Goal: Task Accomplishment & Management: Complete application form

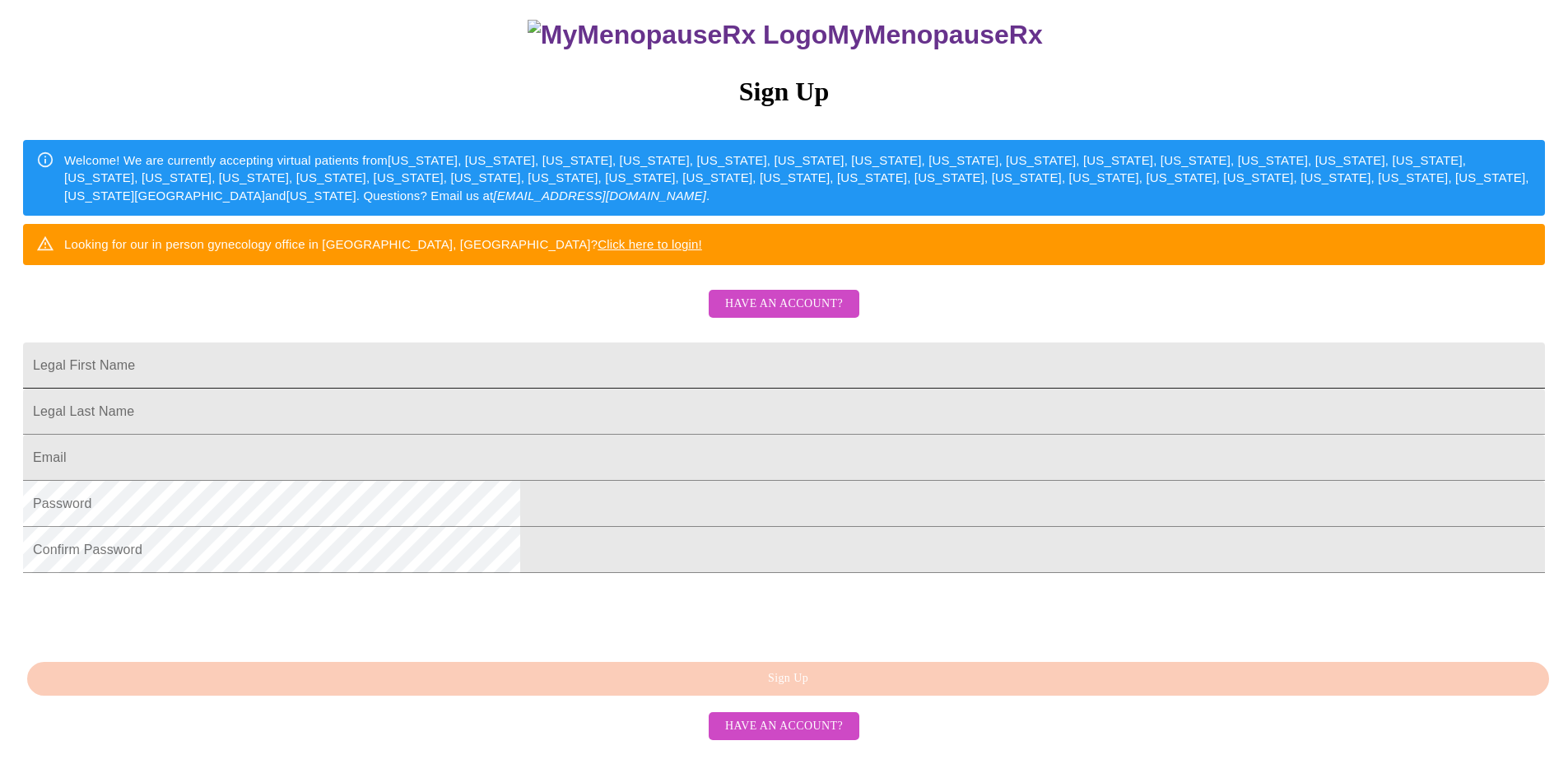
scroll to position [247, 0]
click at [639, 358] on input "Legal First Name" at bounding box center [784, 365] width 1521 height 46
type input "[PERSON_NAME]"
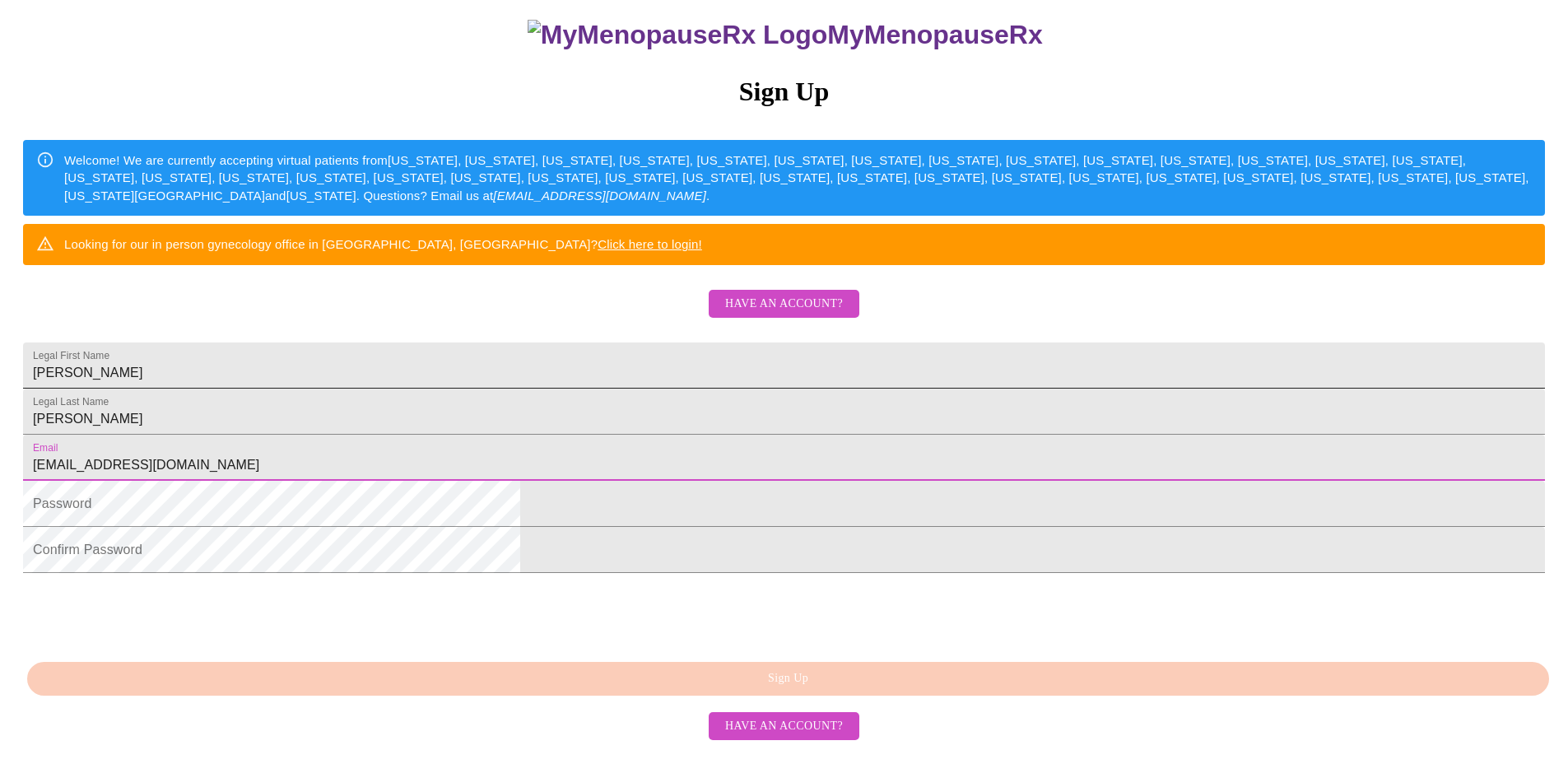
type input "[EMAIL_ADDRESS][DOMAIN_NAME]"
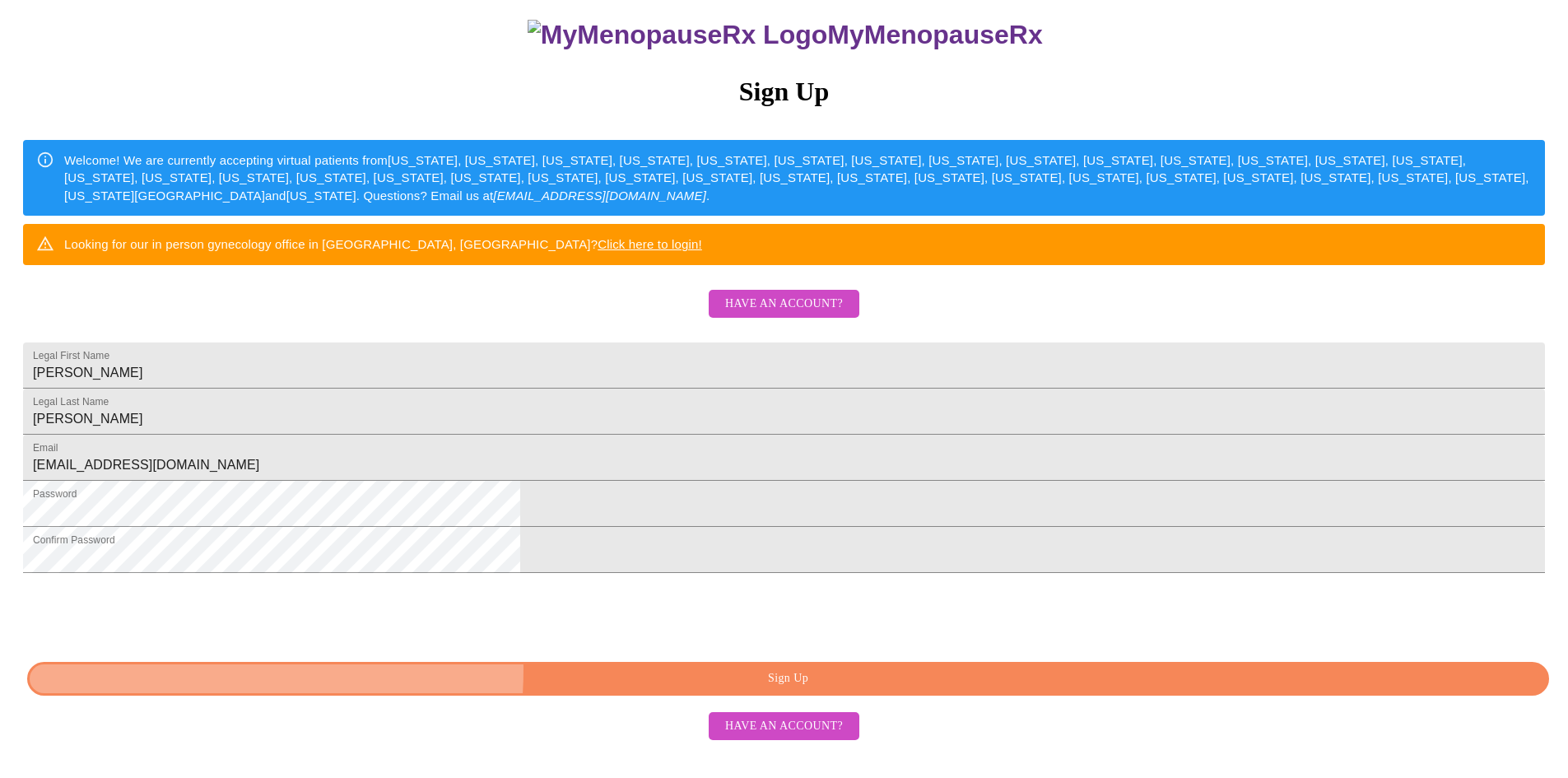
click at [646, 688] on span "Sign Up" at bounding box center [788, 678] width 1484 height 20
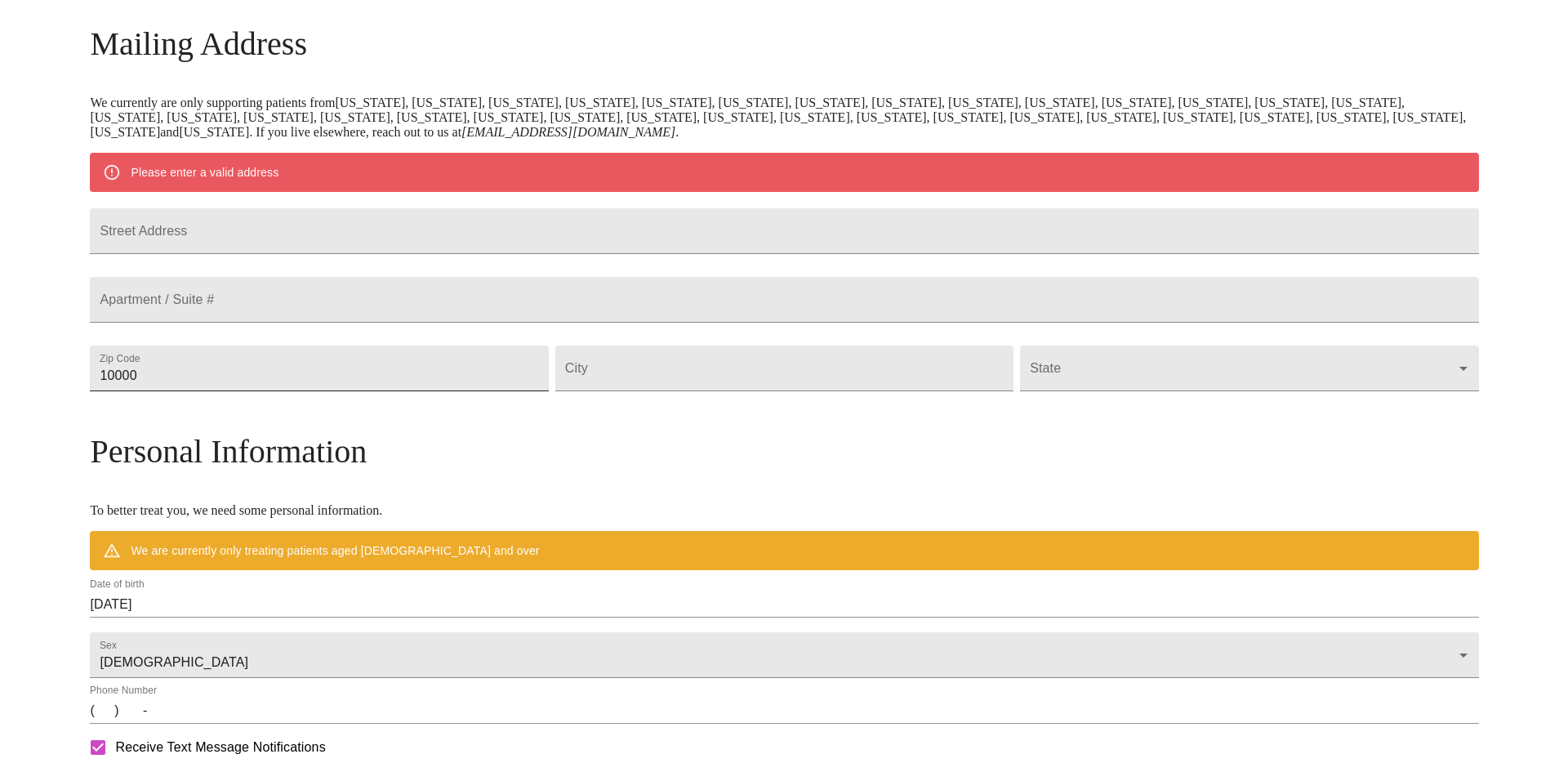
scroll to position [218, 0]
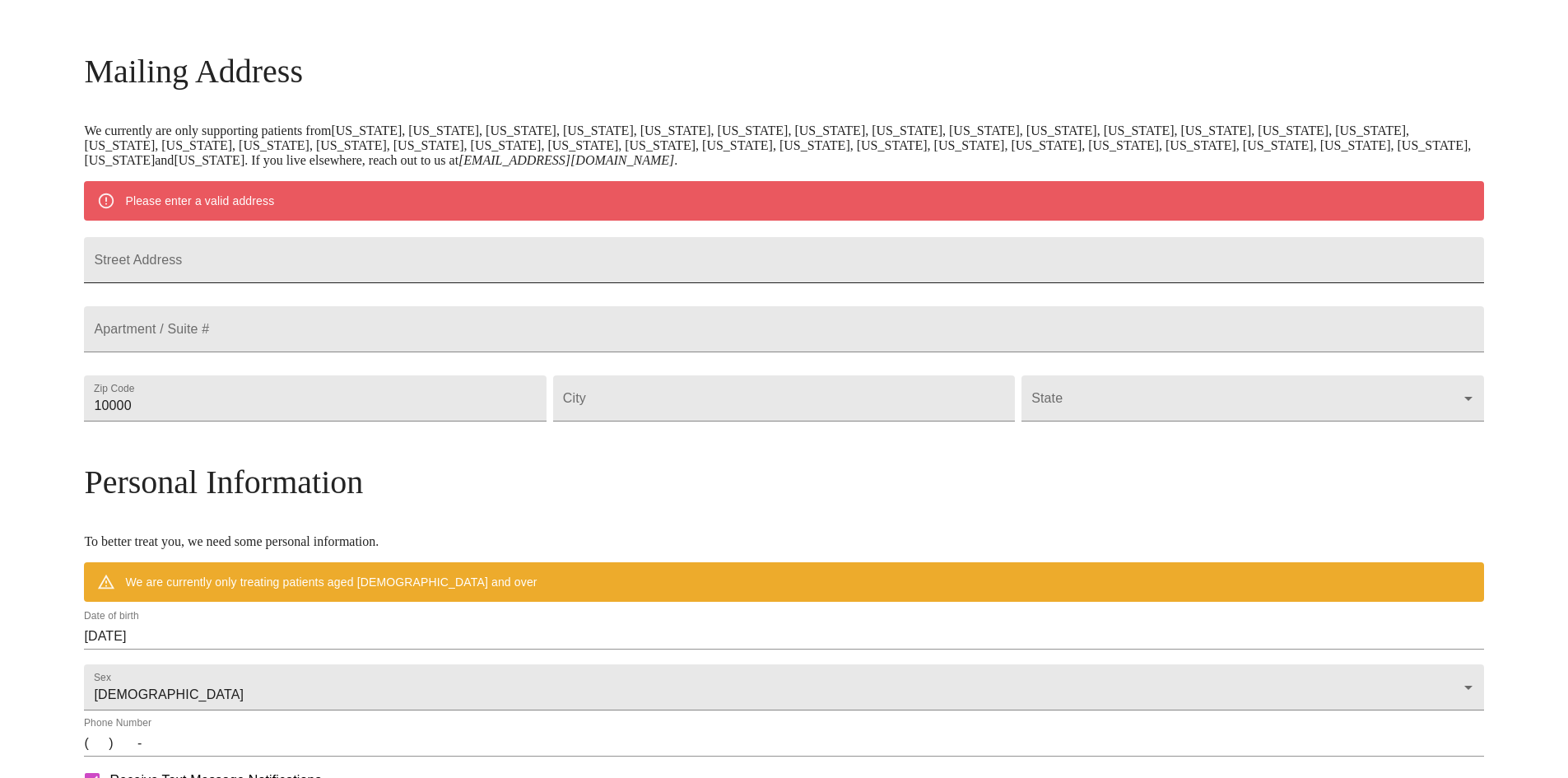
click at [359, 258] on input "Street Address" at bounding box center [783, 259] width 1400 height 46
type input "366 minor st"
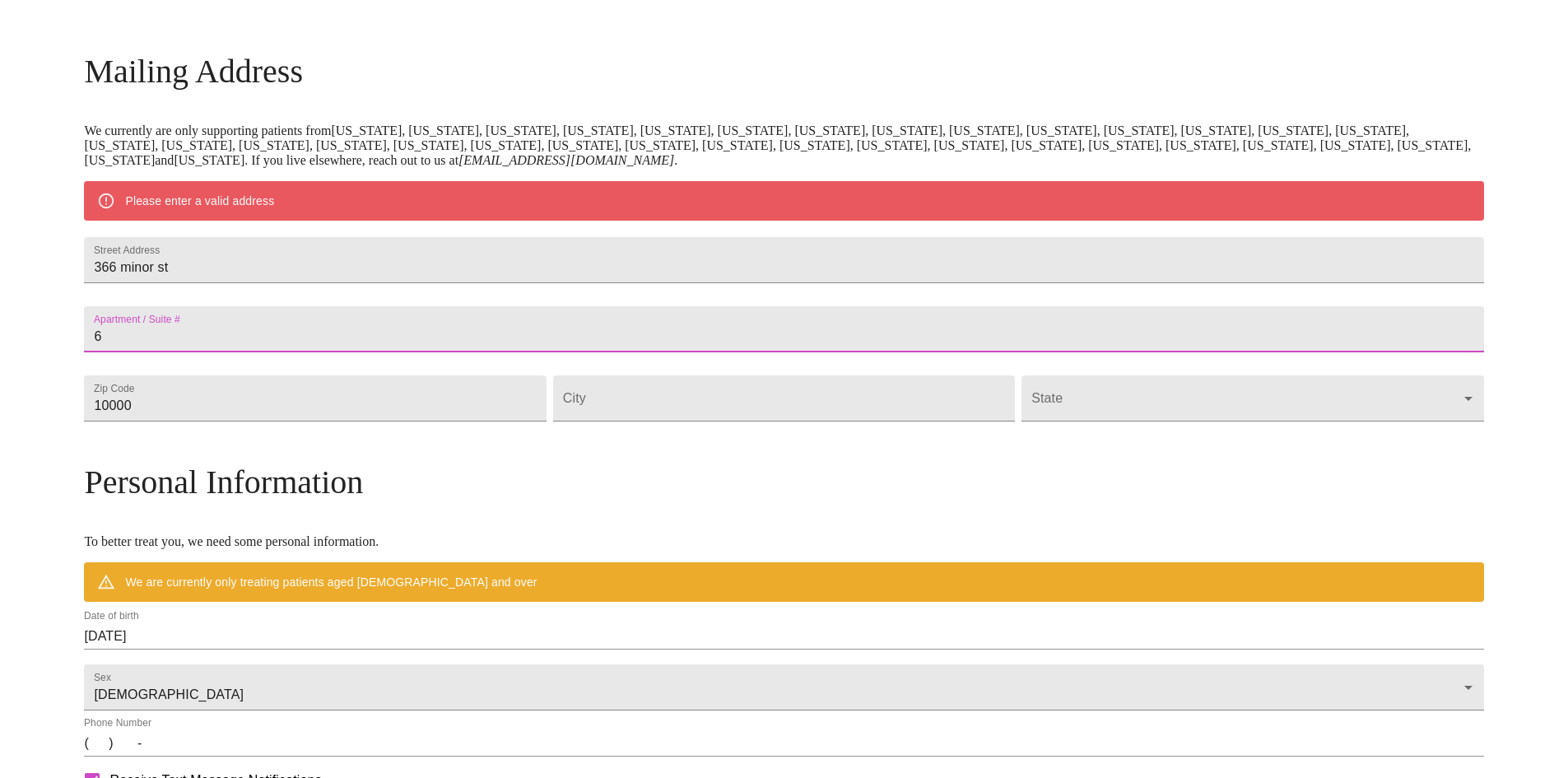
type input "6"
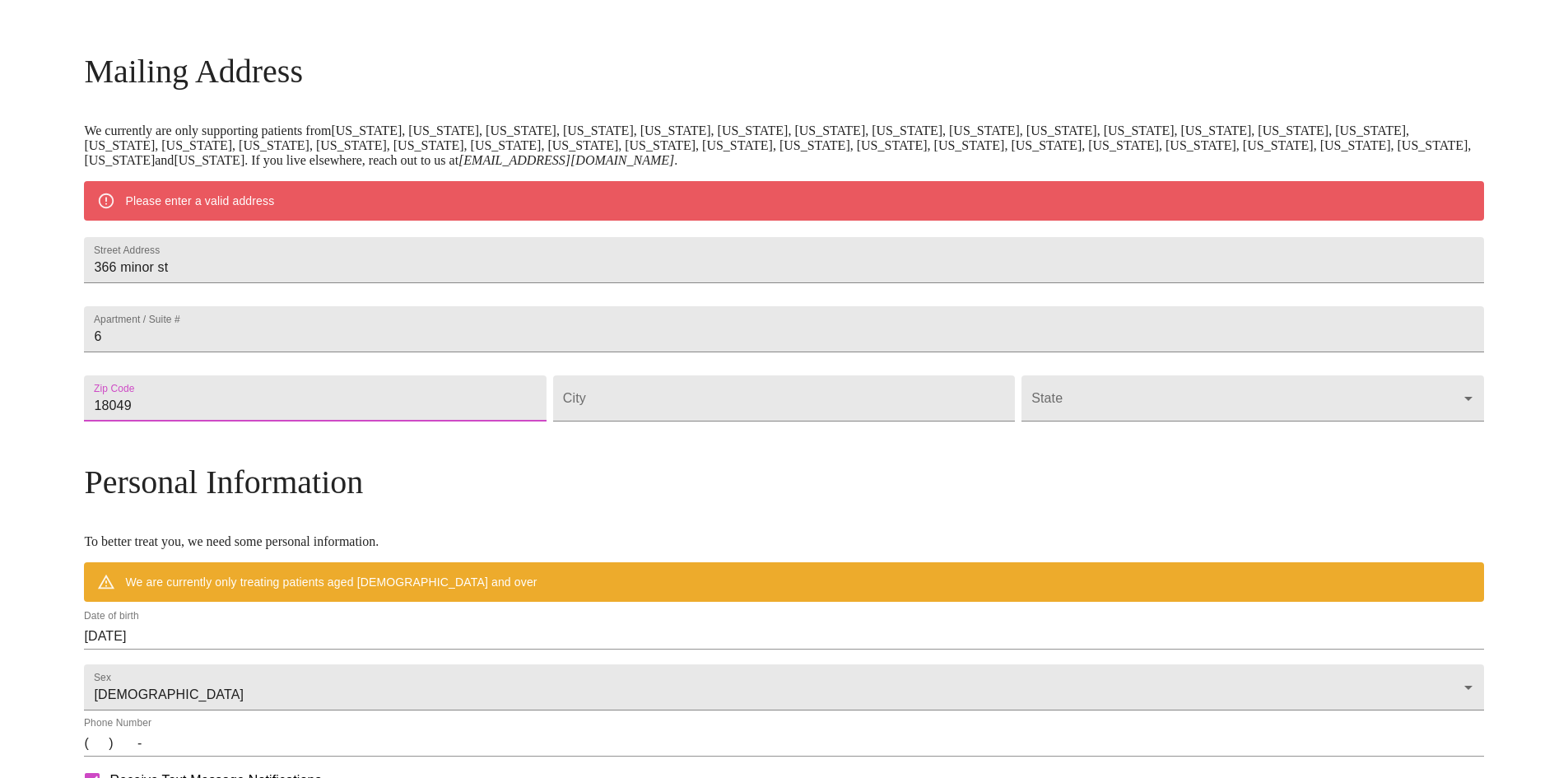
type input "18049"
type input "emmaus"
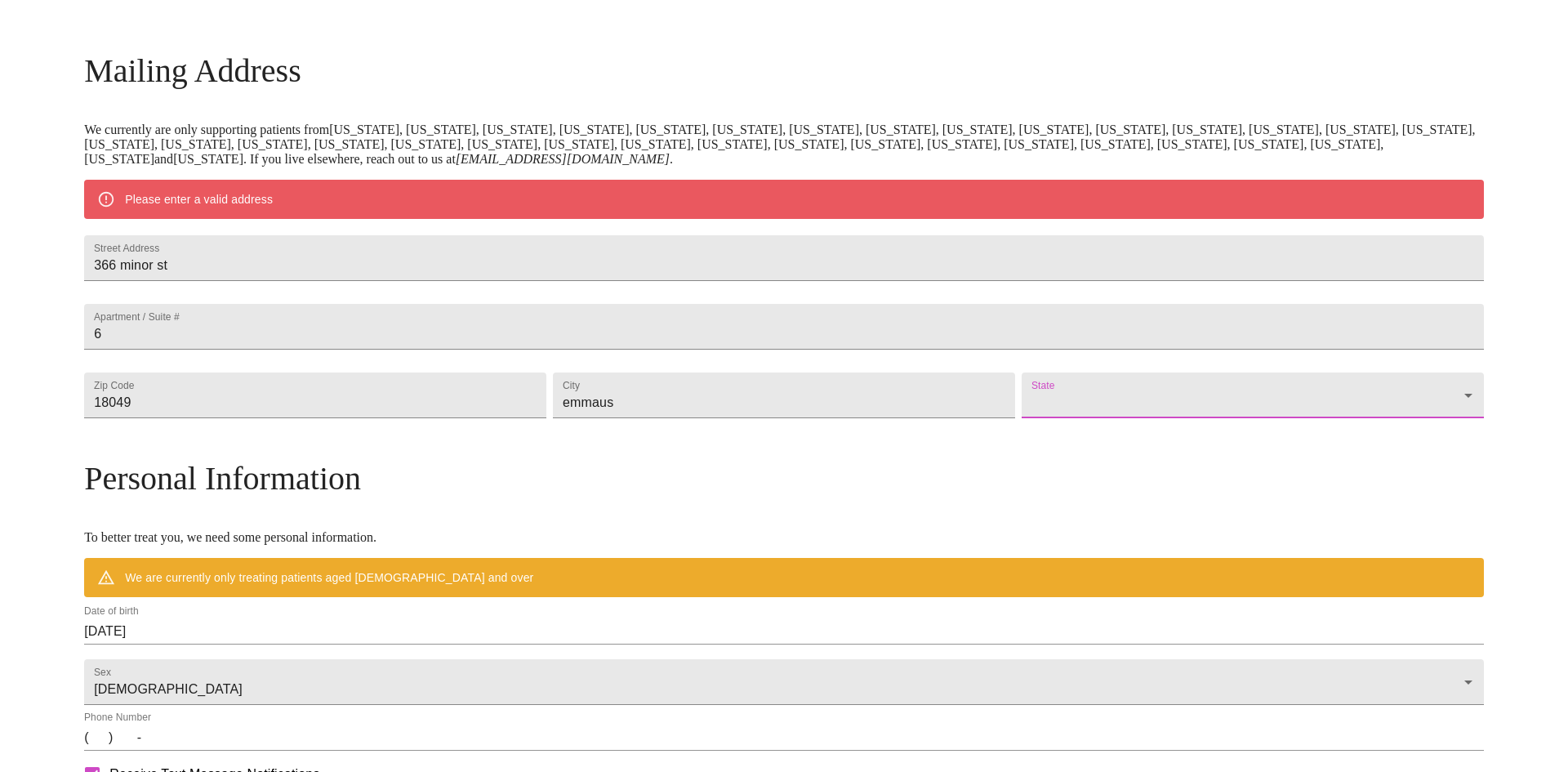
click at [1080, 442] on body "MyMenopauseRx Welcome to MyMenopauseRx Since it's your first time here, you'll …" at bounding box center [784, 424] width 1555 height 1272
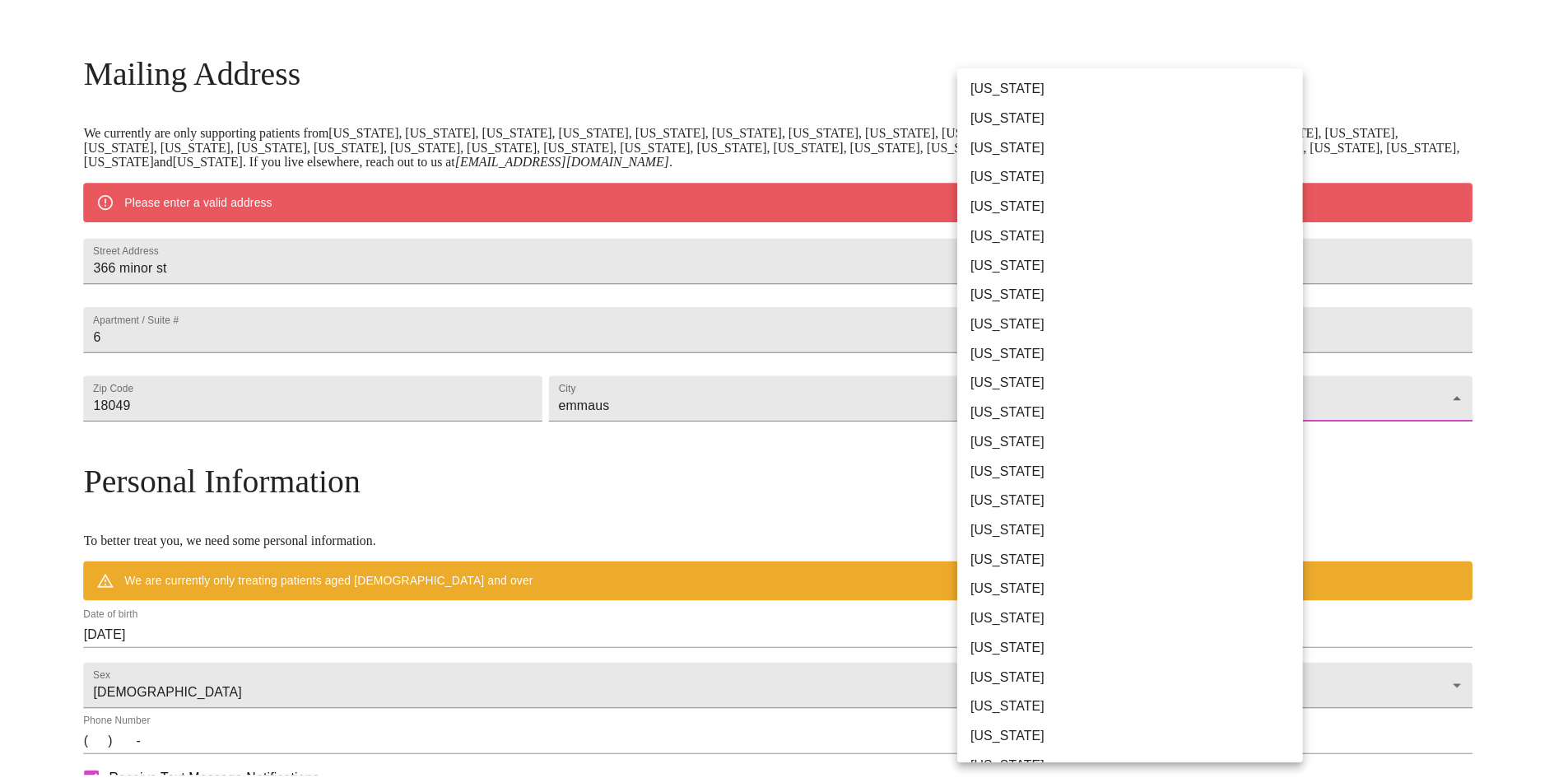
scroll to position [494, 0]
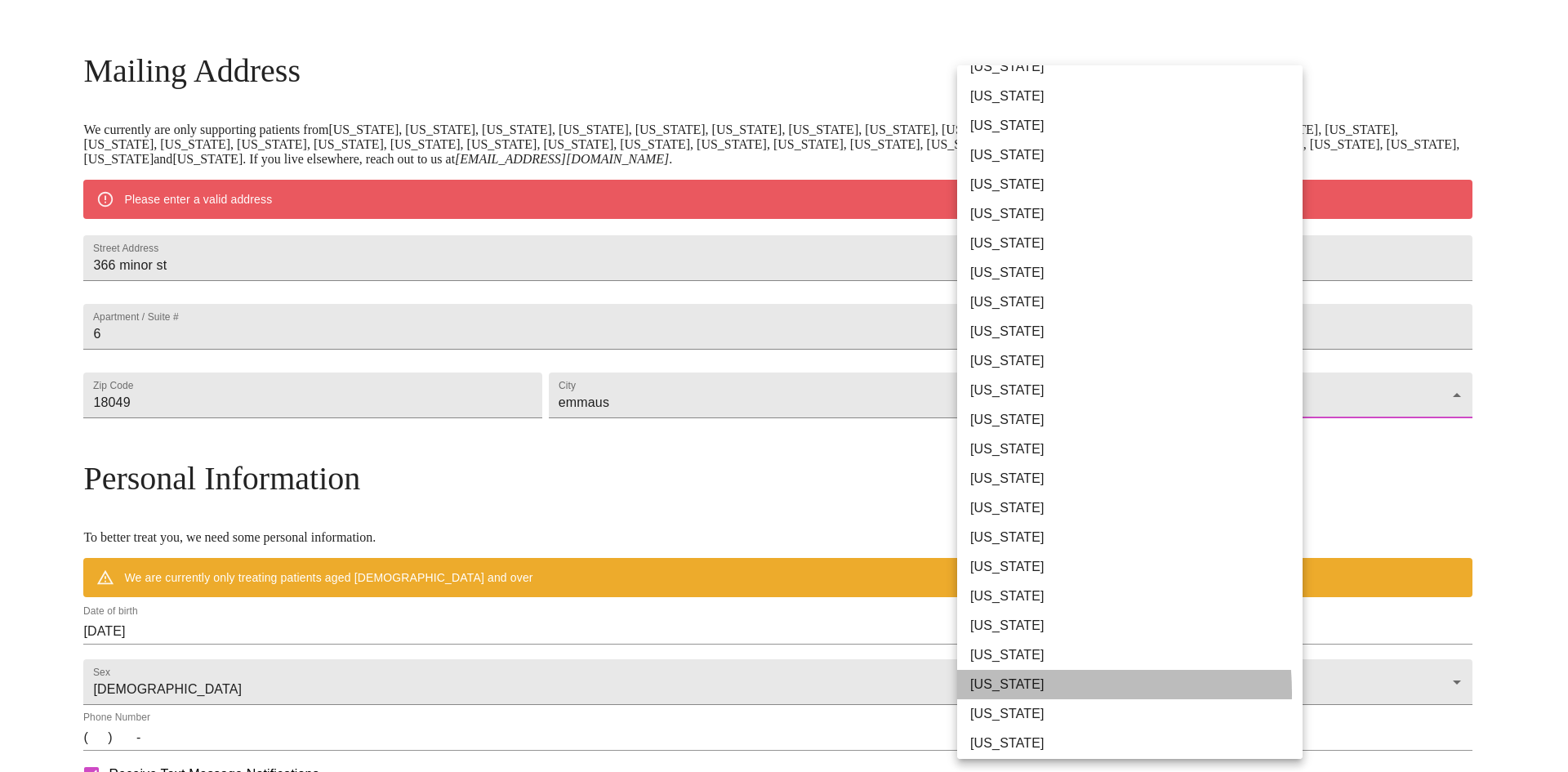
click at [1005, 693] on li "[US_STATE]" at bounding box center [1136, 684] width 358 height 29
type input "[US_STATE]"
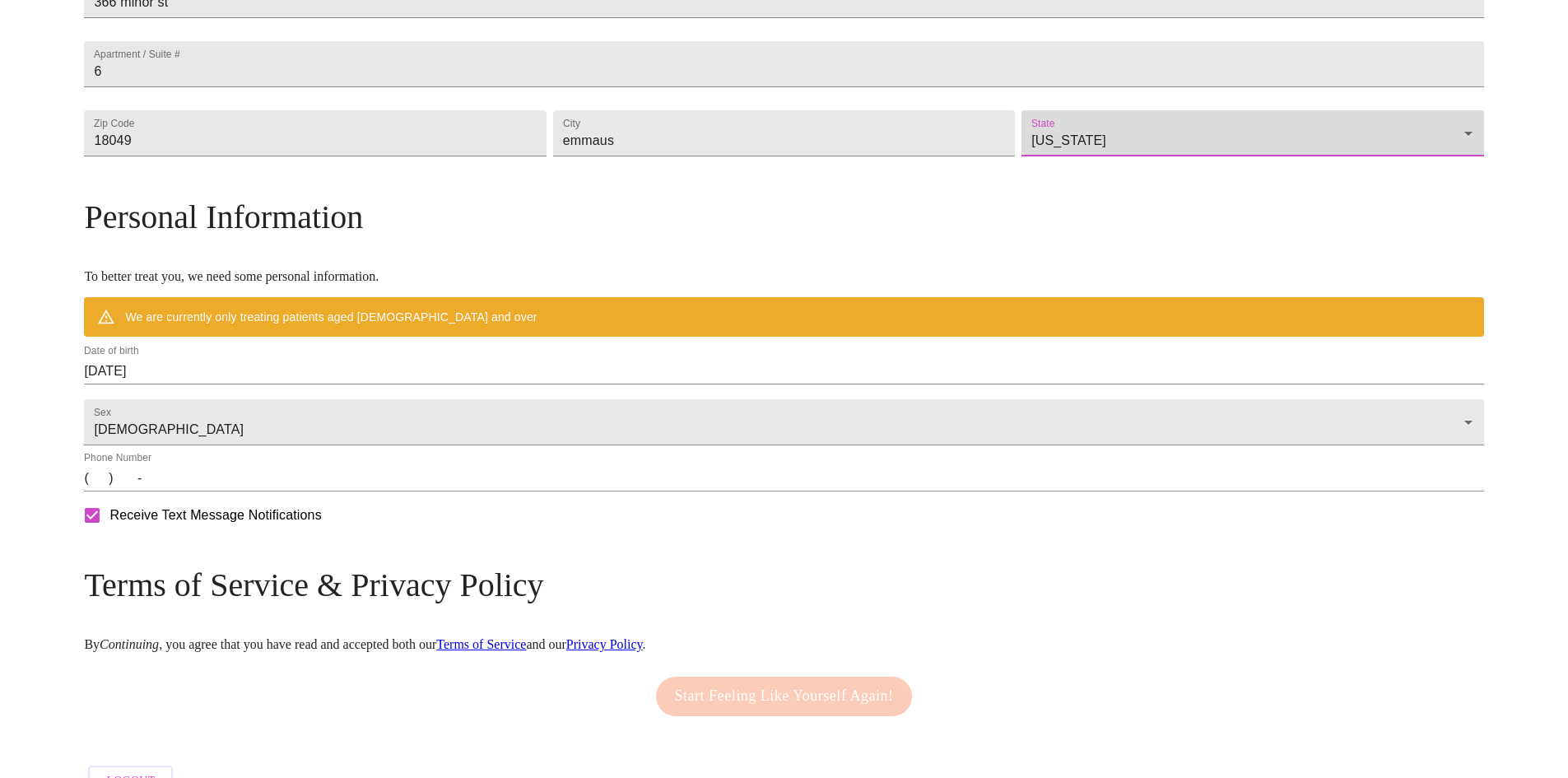
scroll to position [466, 0]
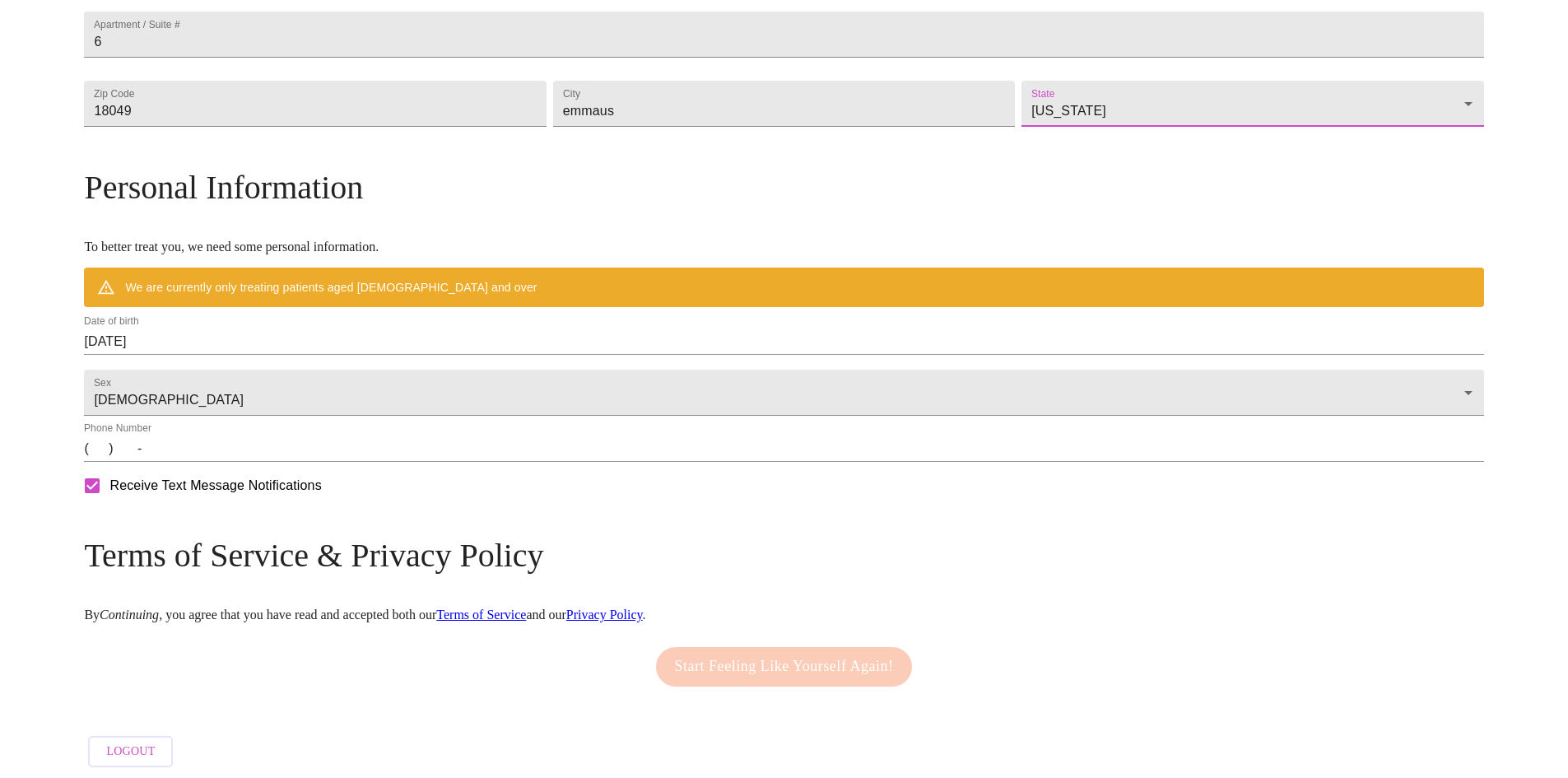
click at [261, 462] on input "(   )    -" at bounding box center [783, 448] width 1400 height 26
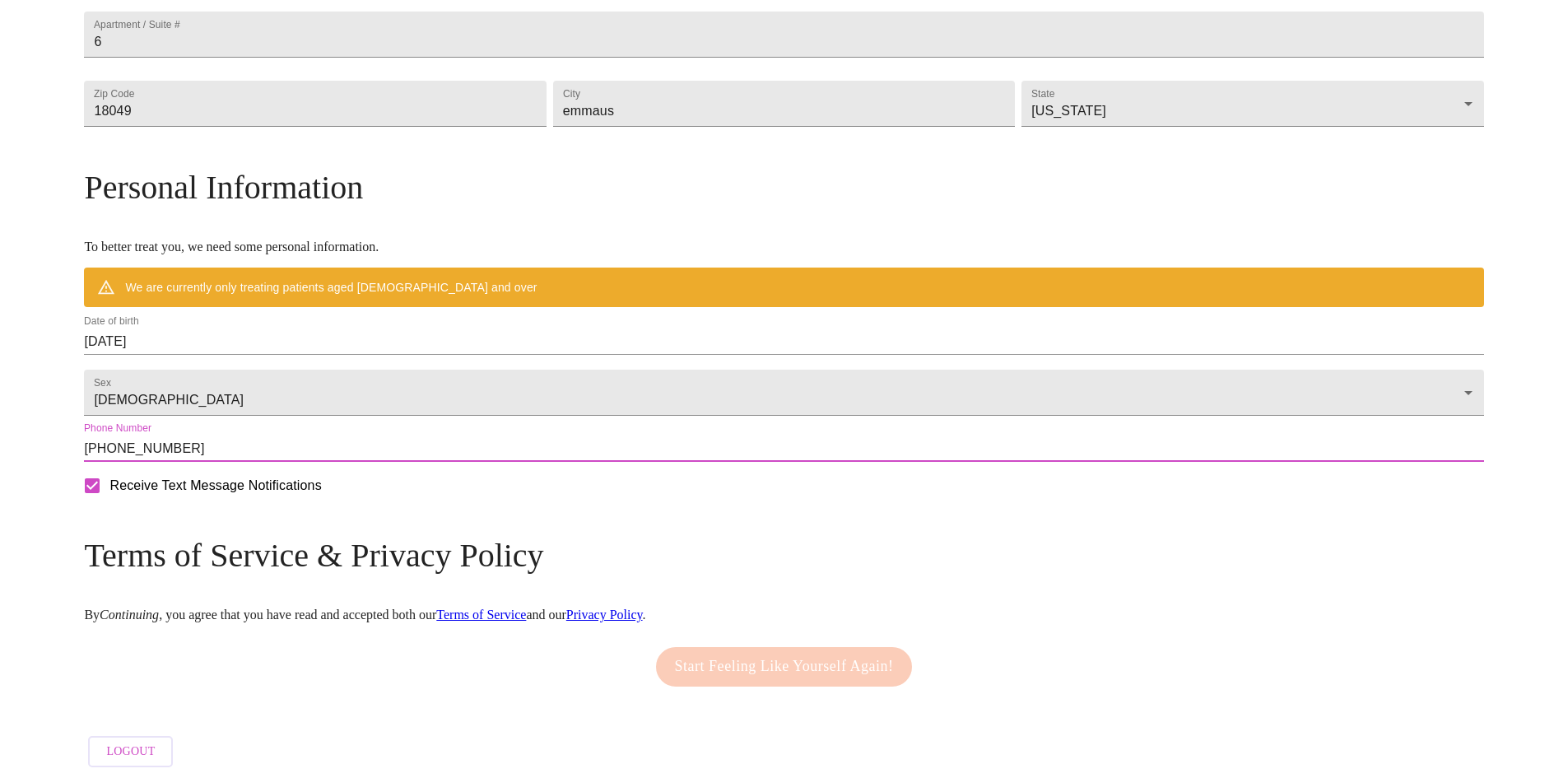
type input "[PHONE_NUMBER]"
click at [109, 502] on input "Receive Text Message Notifications" at bounding box center [92, 485] width 34 height 34
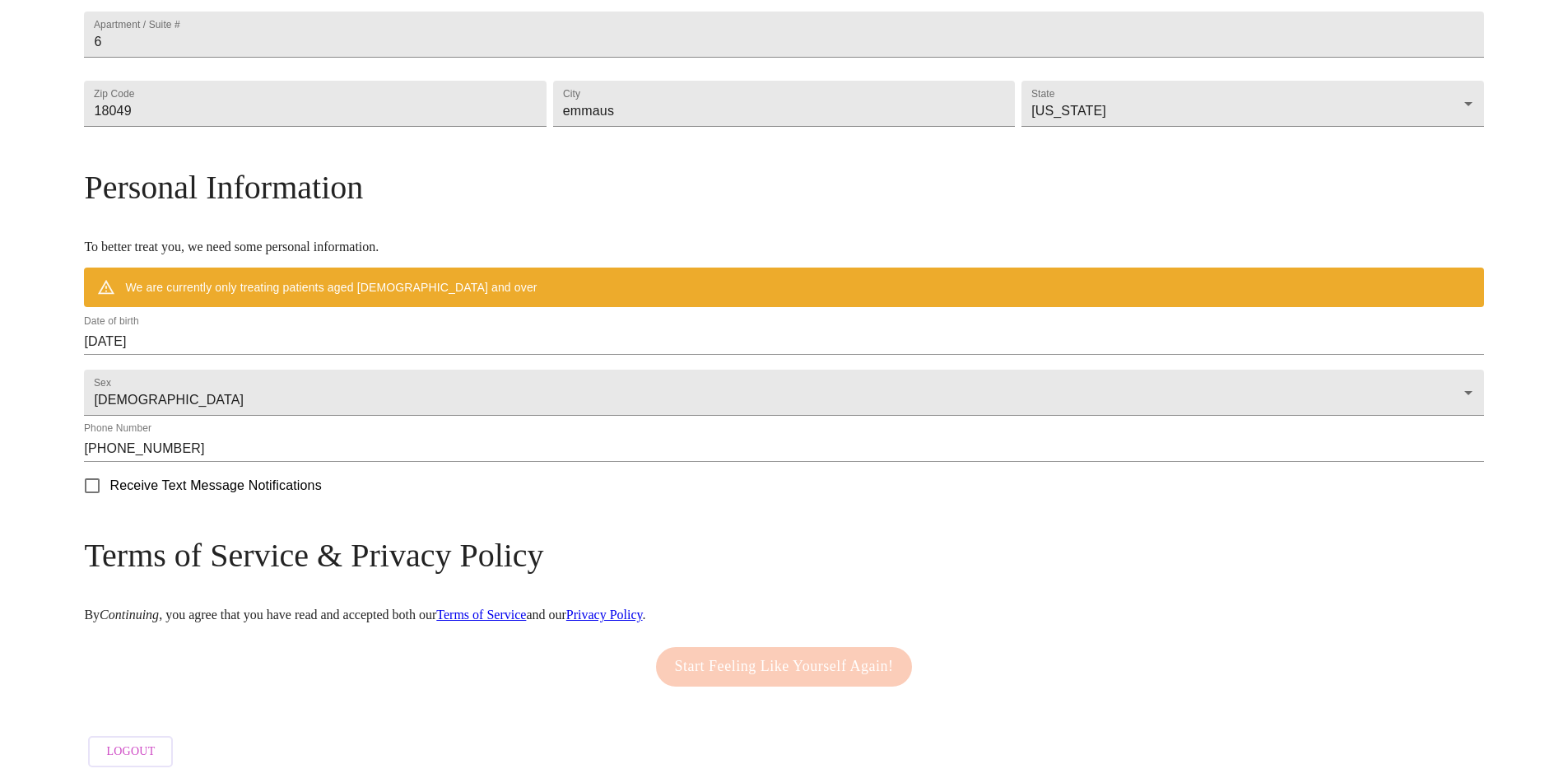
click at [109, 502] on input "Receive Text Message Notifications" at bounding box center [92, 485] width 34 height 34
checkbox input "true"
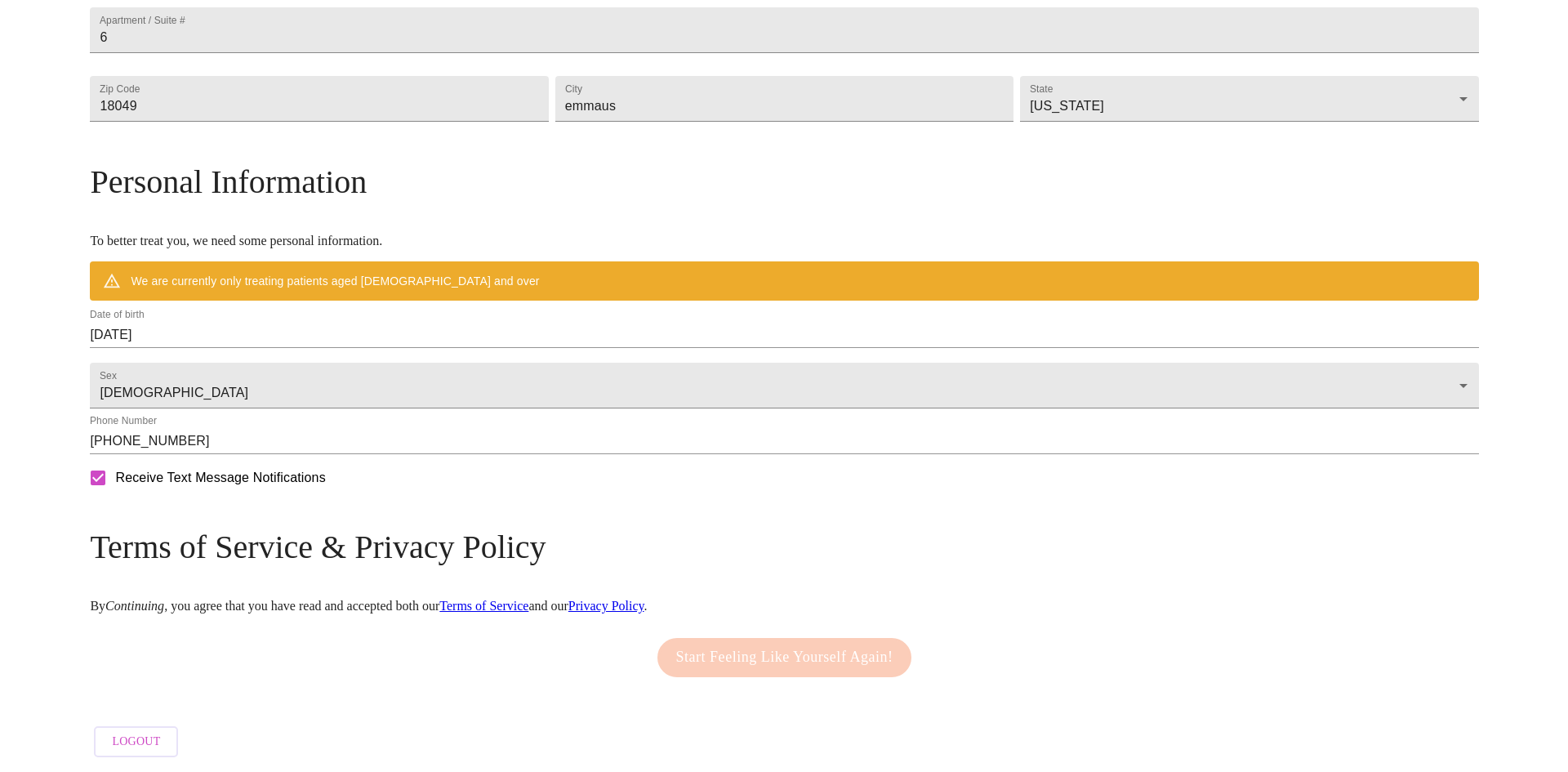
scroll to position [514, 0]
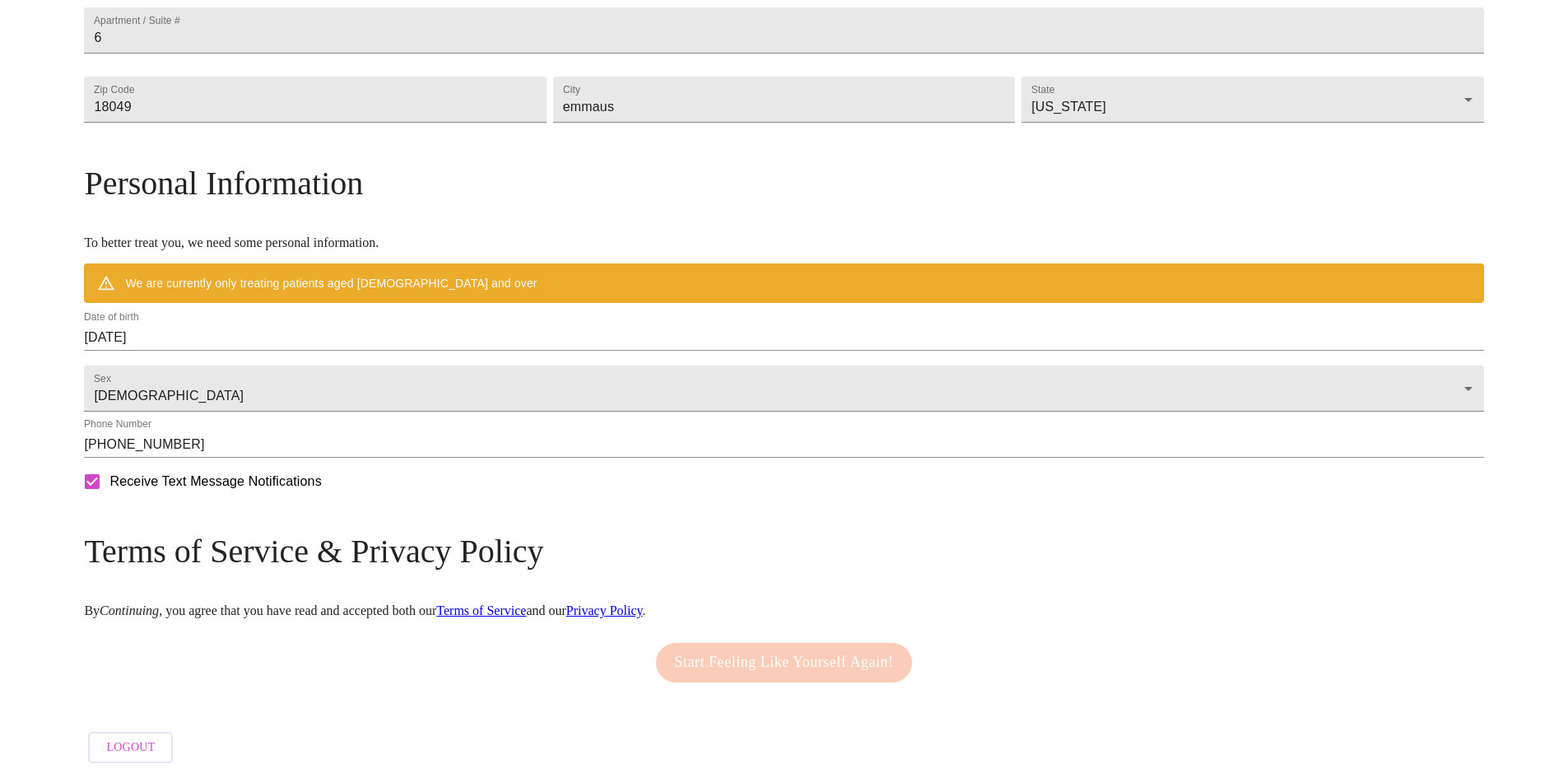
click at [765, 667] on div "Start Feeling Like Yourself Again!" at bounding box center [784, 662] width 265 height 56
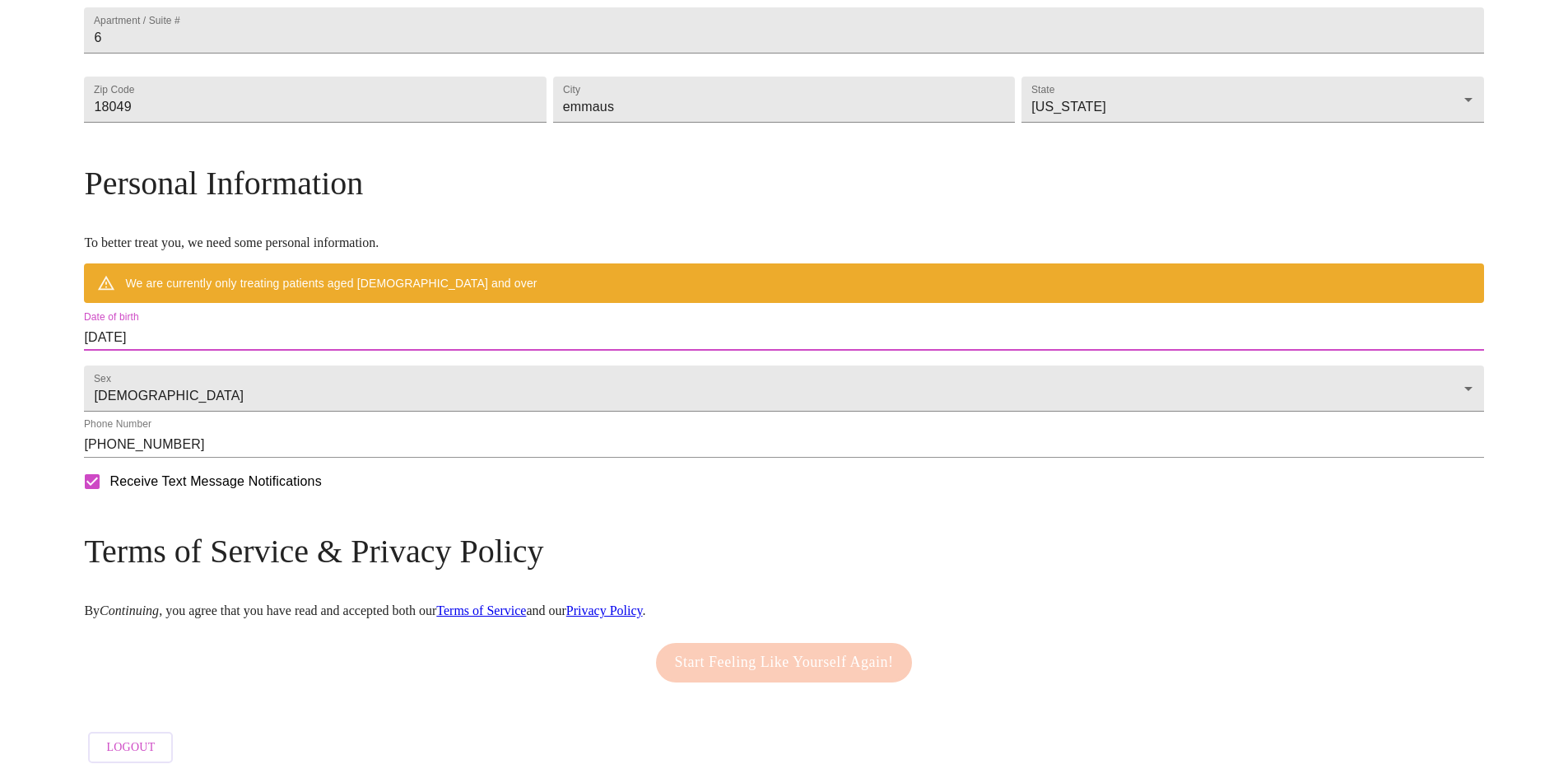
click at [452, 324] on input "[DATE]" at bounding box center [783, 337] width 1400 height 26
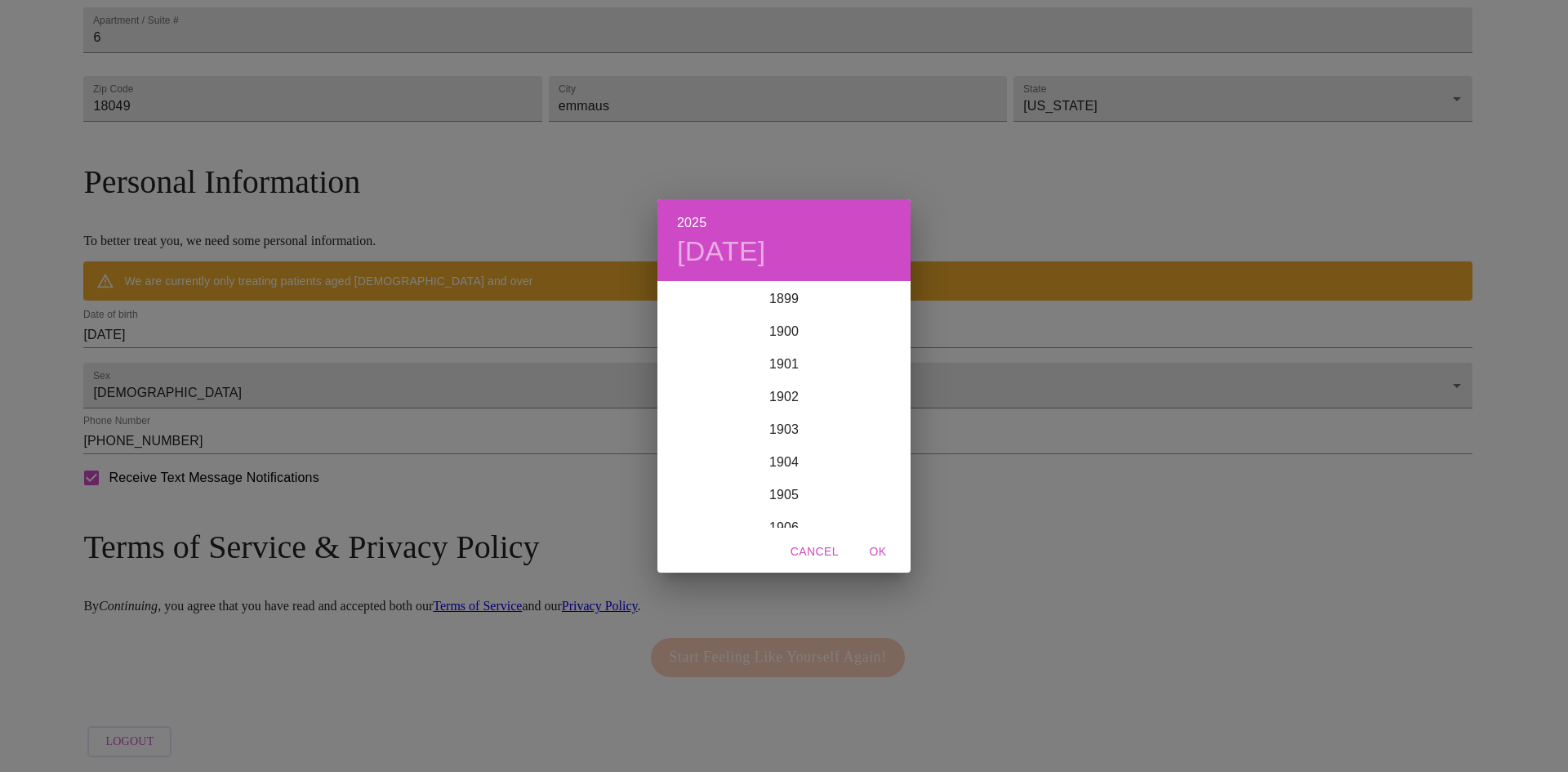
scroll to position [4017, 0]
click at [701, 249] on h4 "[DATE]" at bounding box center [722, 251] width 89 height 34
click at [772, 233] on div "2025 [DATE]" at bounding box center [784, 240] width 253 height 82
click at [767, 243] on h4 "[DATE]" at bounding box center [722, 251] width 89 height 34
click at [752, 301] on p "[DATE]" at bounding box center [784, 304] width 175 height 19
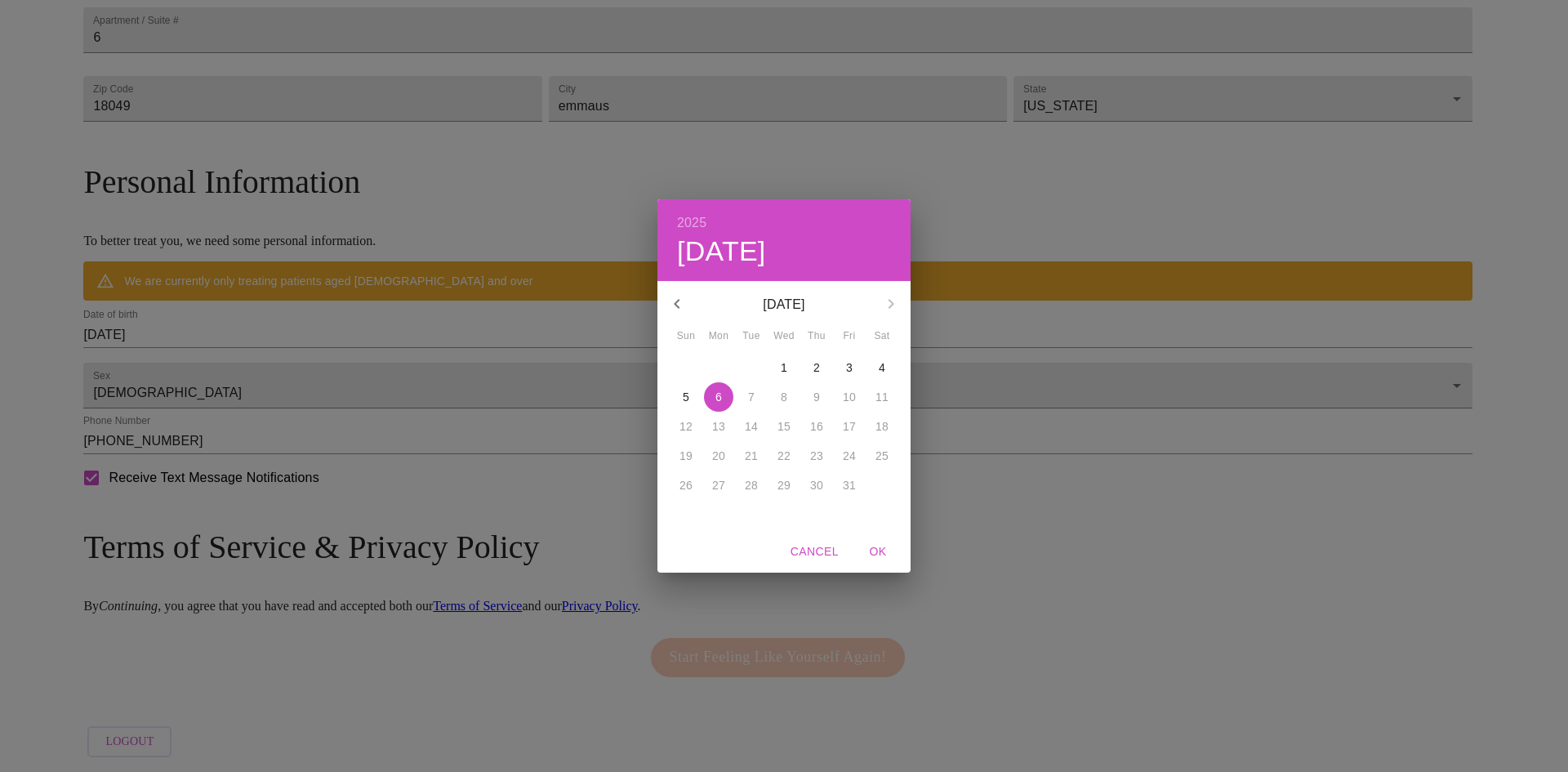
click at [677, 303] on icon "button" at bounding box center [677, 303] width 6 height 10
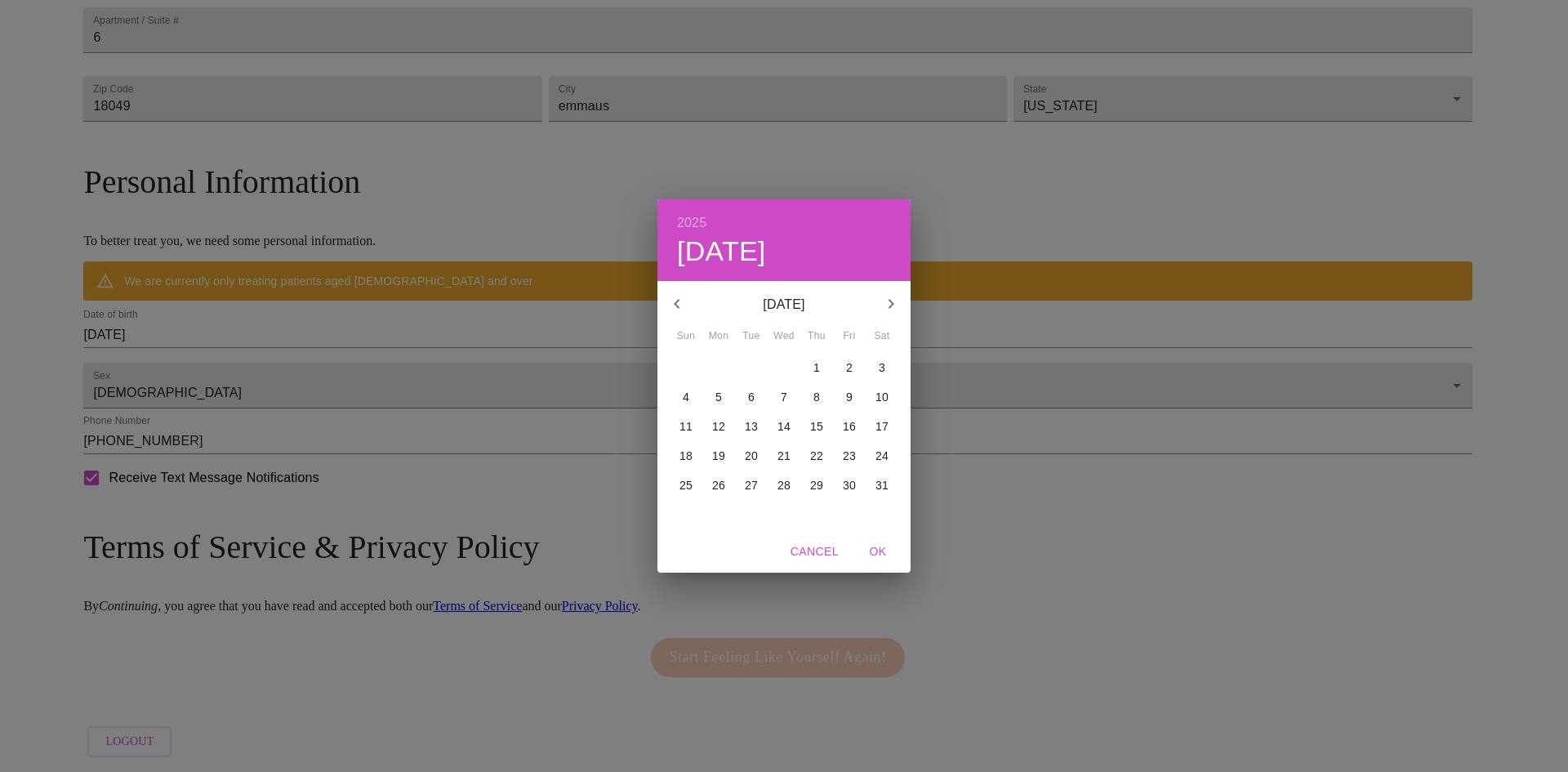
click at [677, 303] on icon "button" at bounding box center [677, 303] width 6 height 10
click at [808, 303] on p "[DATE]" at bounding box center [784, 304] width 175 height 19
click at [815, 250] on div "2025 [DATE]" at bounding box center [784, 240] width 253 height 82
click at [731, 249] on h4 "[DATE]" at bounding box center [722, 251] width 89 height 34
click at [815, 546] on span "Cancel" at bounding box center [815, 551] width 48 height 20
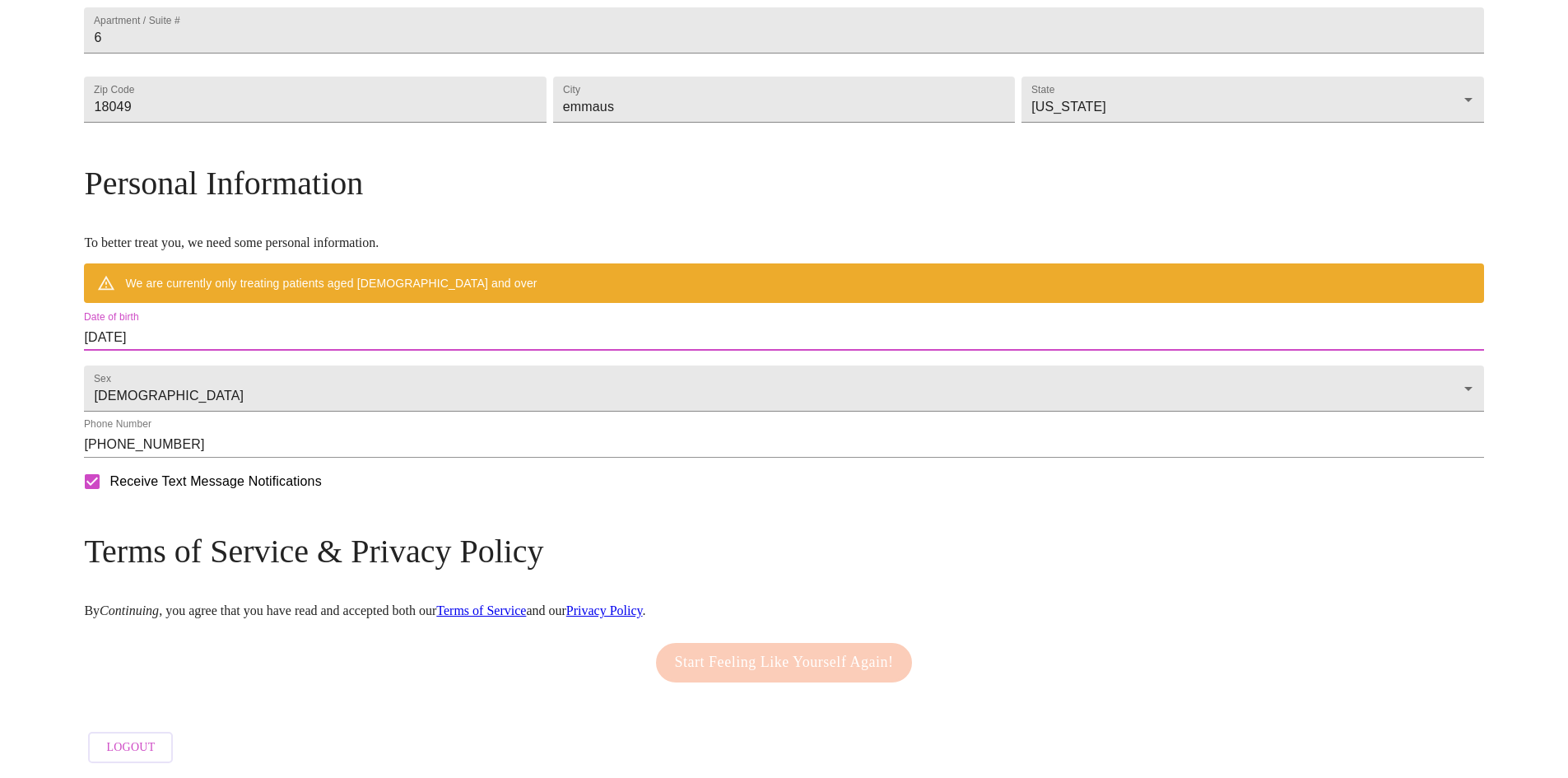
click at [266, 325] on input "[DATE]" at bounding box center [783, 337] width 1400 height 26
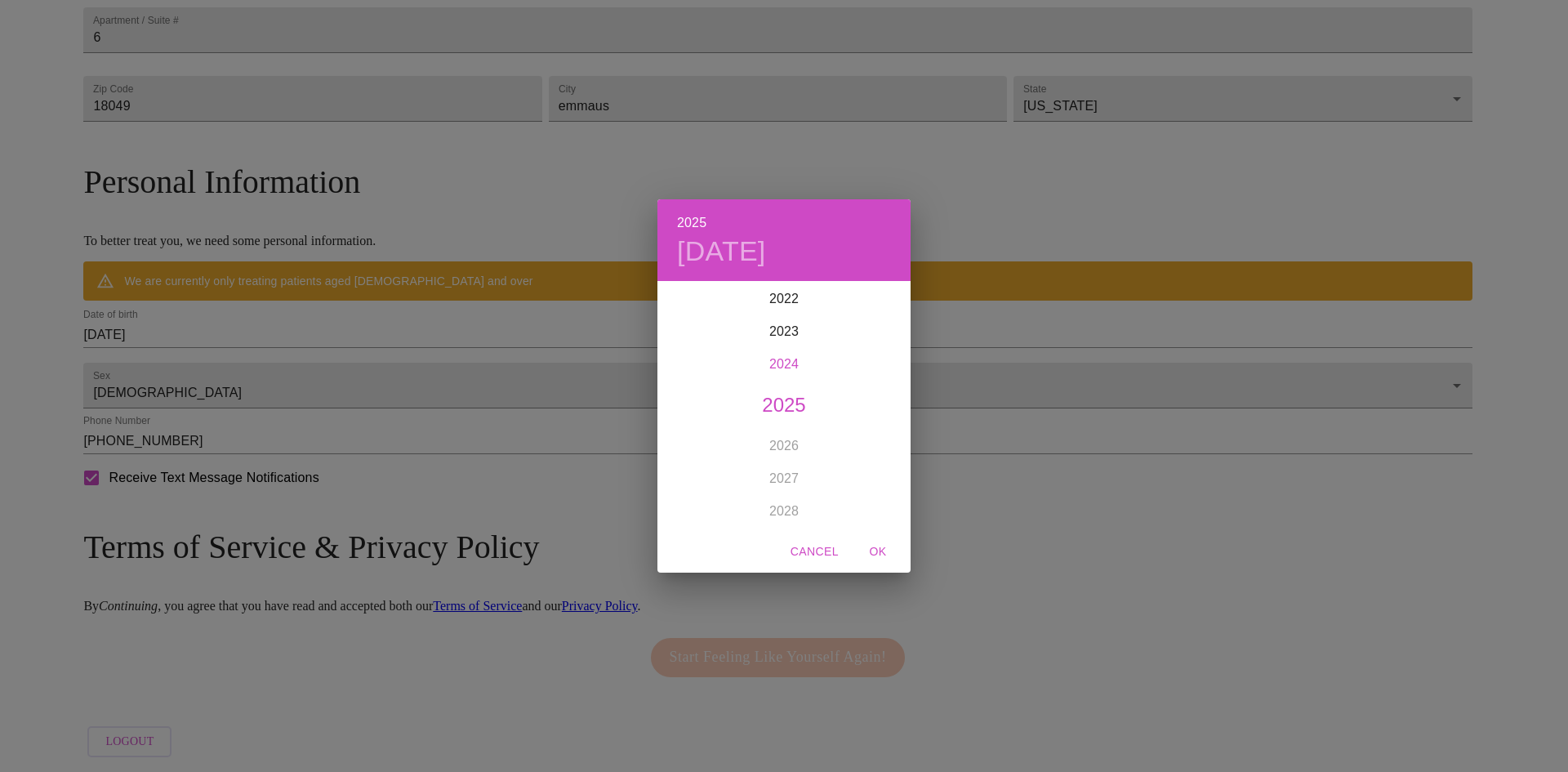
drag, startPoint x: 807, startPoint y: 359, endPoint x: 812, endPoint y: 370, distance: 12.1
click at [812, 370] on div "2024" at bounding box center [784, 364] width 253 height 33
click at [491, 219] on div "2024 [DATE] Jan Feb Mar Apr May Jun [DATE] Aug Sep Oct Nov Dec Cancel OK" at bounding box center [784, 386] width 1568 height 772
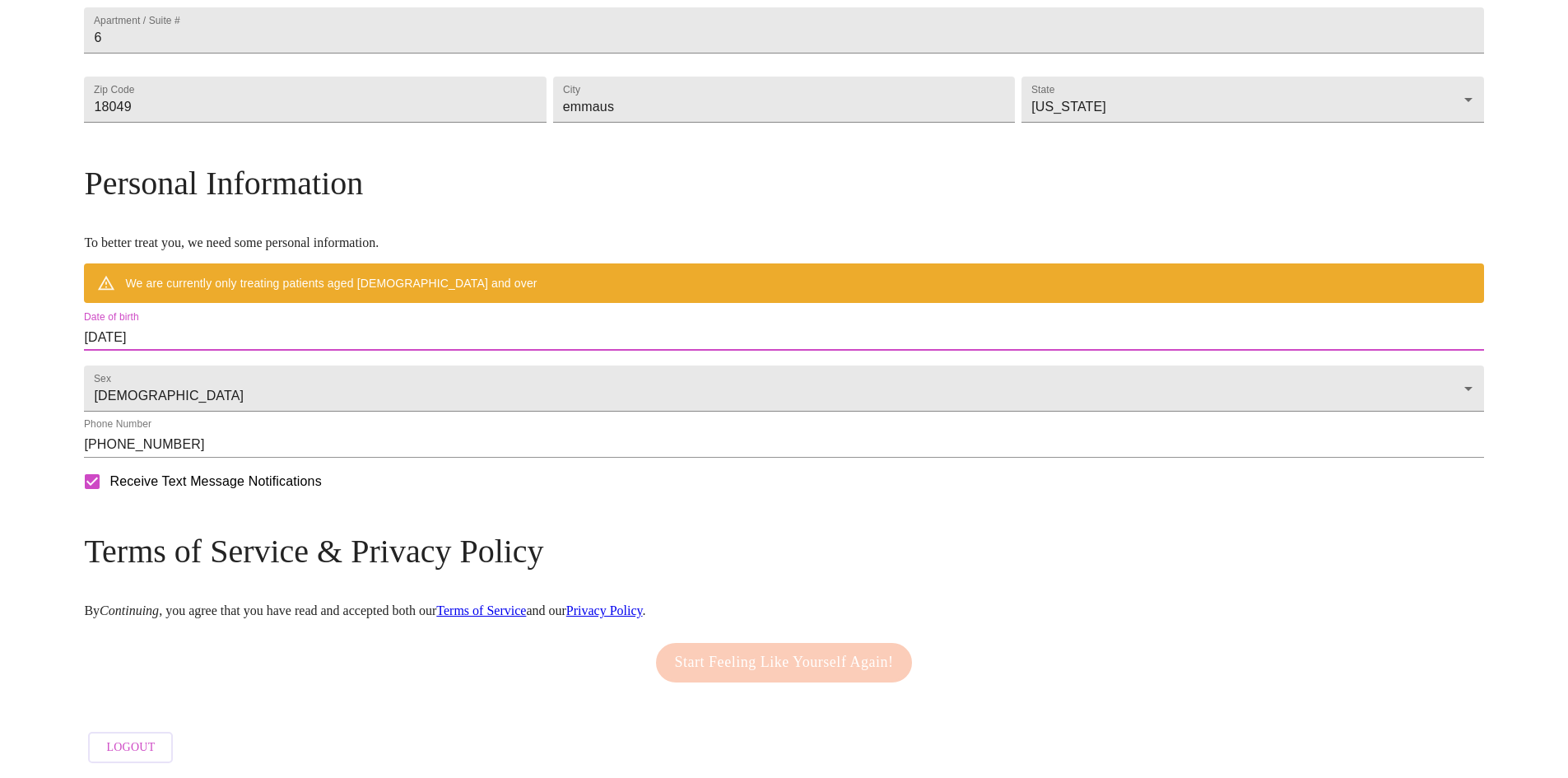
click at [295, 324] on input "[DATE]" at bounding box center [783, 337] width 1400 height 26
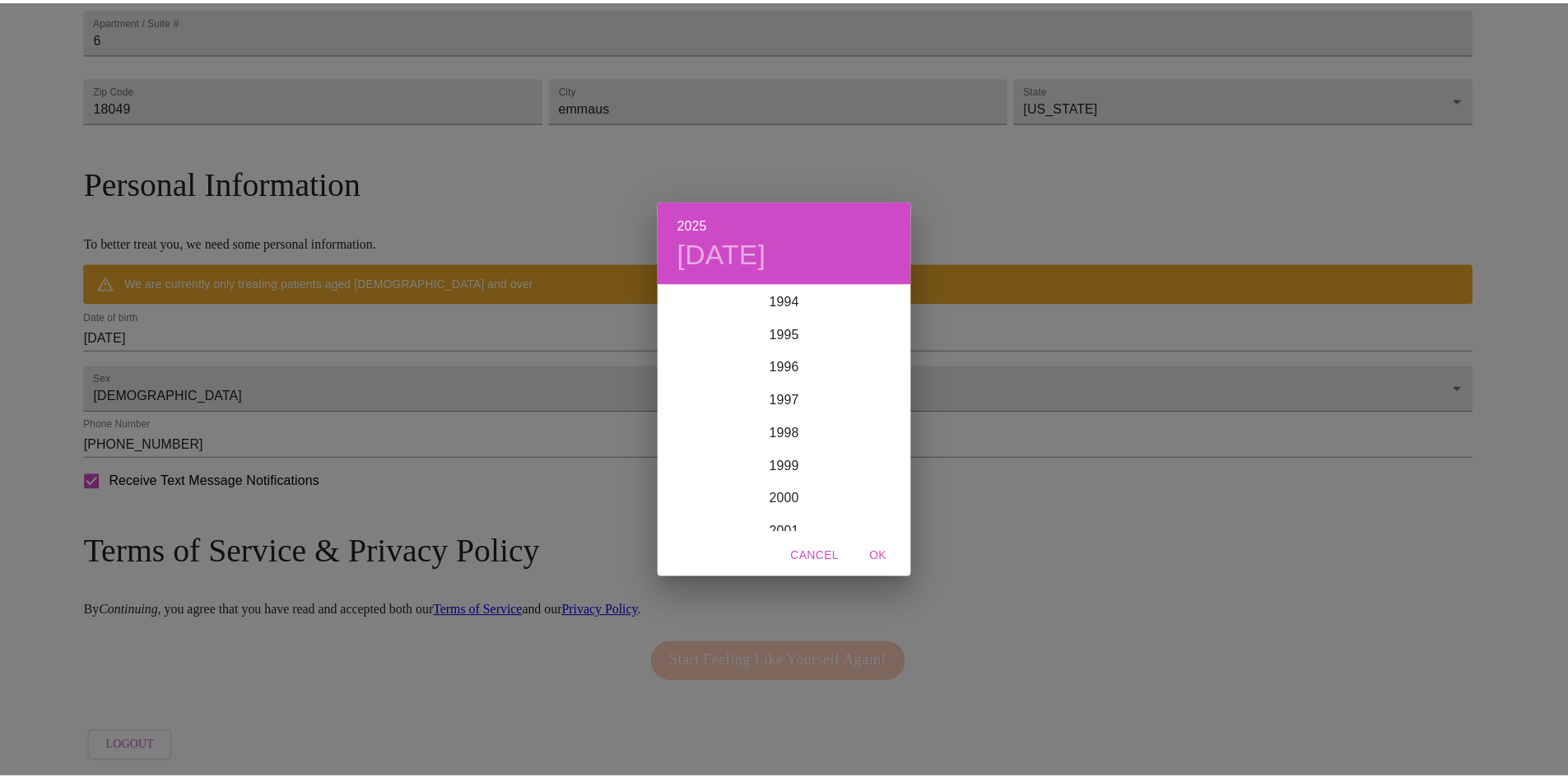
scroll to position [3125, 0]
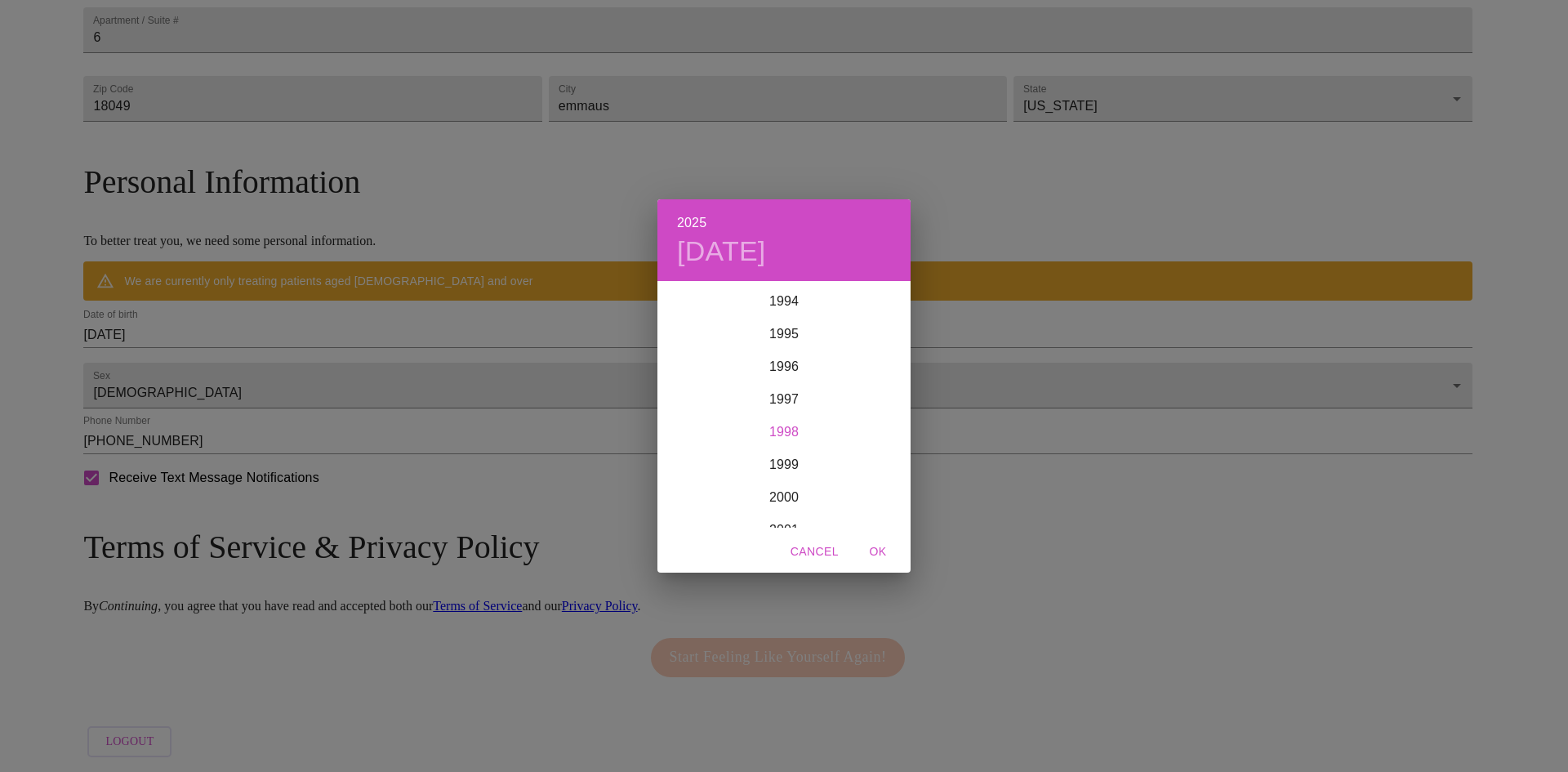
click at [797, 429] on div "1998" at bounding box center [784, 432] width 253 height 33
click at [699, 377] on div "Apr" at bounding box center [699, 374] width 84 height 61
click at [885, 457] on p "25" at bounding box center [883, 455] width 14 height 16
click at [884, 554] on span "OK" at bounding box center [878, 551] width 40 height 20
type input "[DATE]"
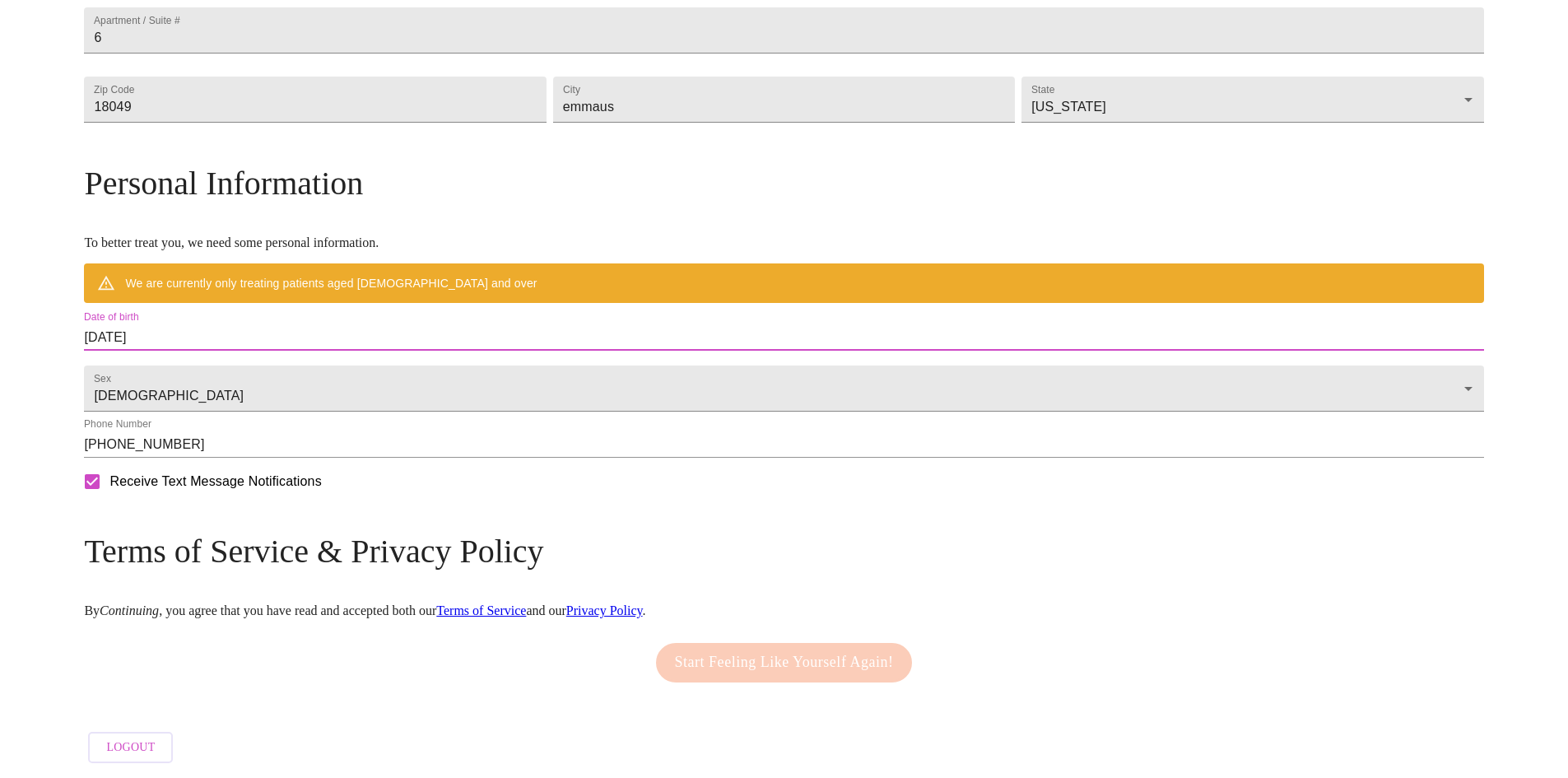
click at [712, 656] on div "Start Feeling Like Yourself Again!" at bounding box center [784, 662] width 265 height 56
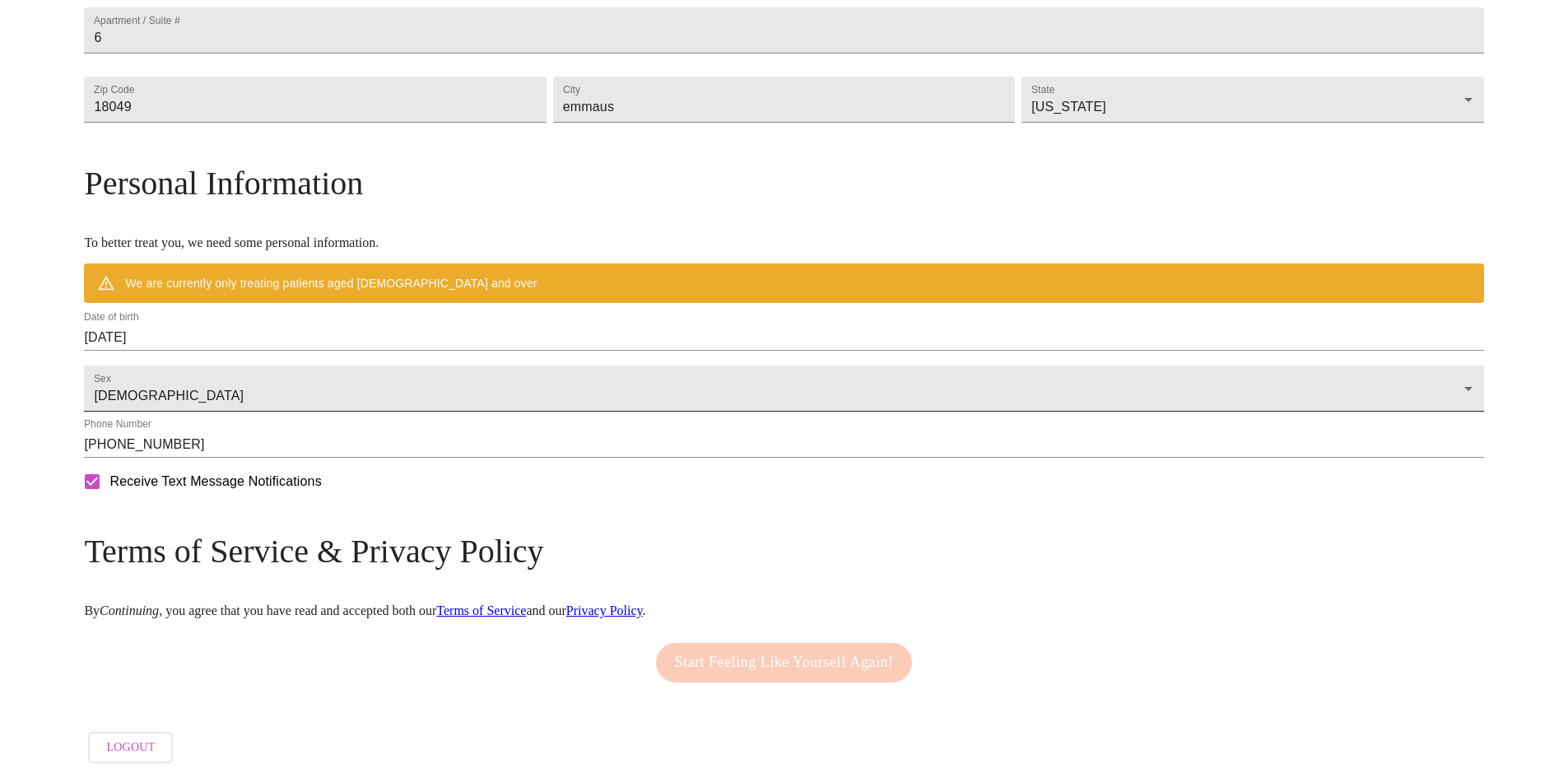
click at [310, 380] on body "MyMenopauseRx Welcome to MyMenopauseRx Since it's your first time here, you'll …" at bounding box center [784, 153] width 1554 height 1235
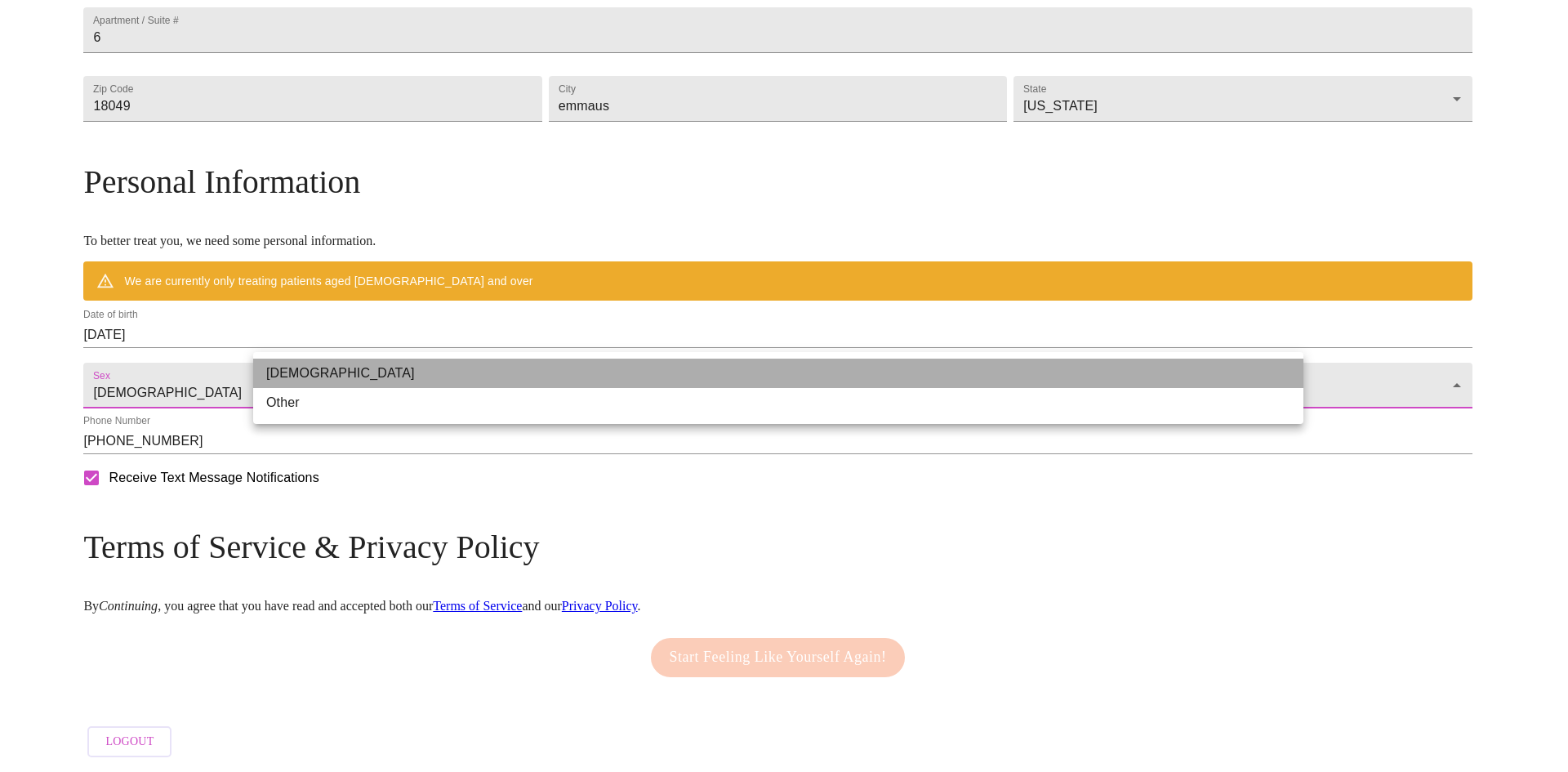
click at [307, 377] on li "[DEMOGRAPHIC_DATA]" at bounding box center [778, 373] width 1051 height 29
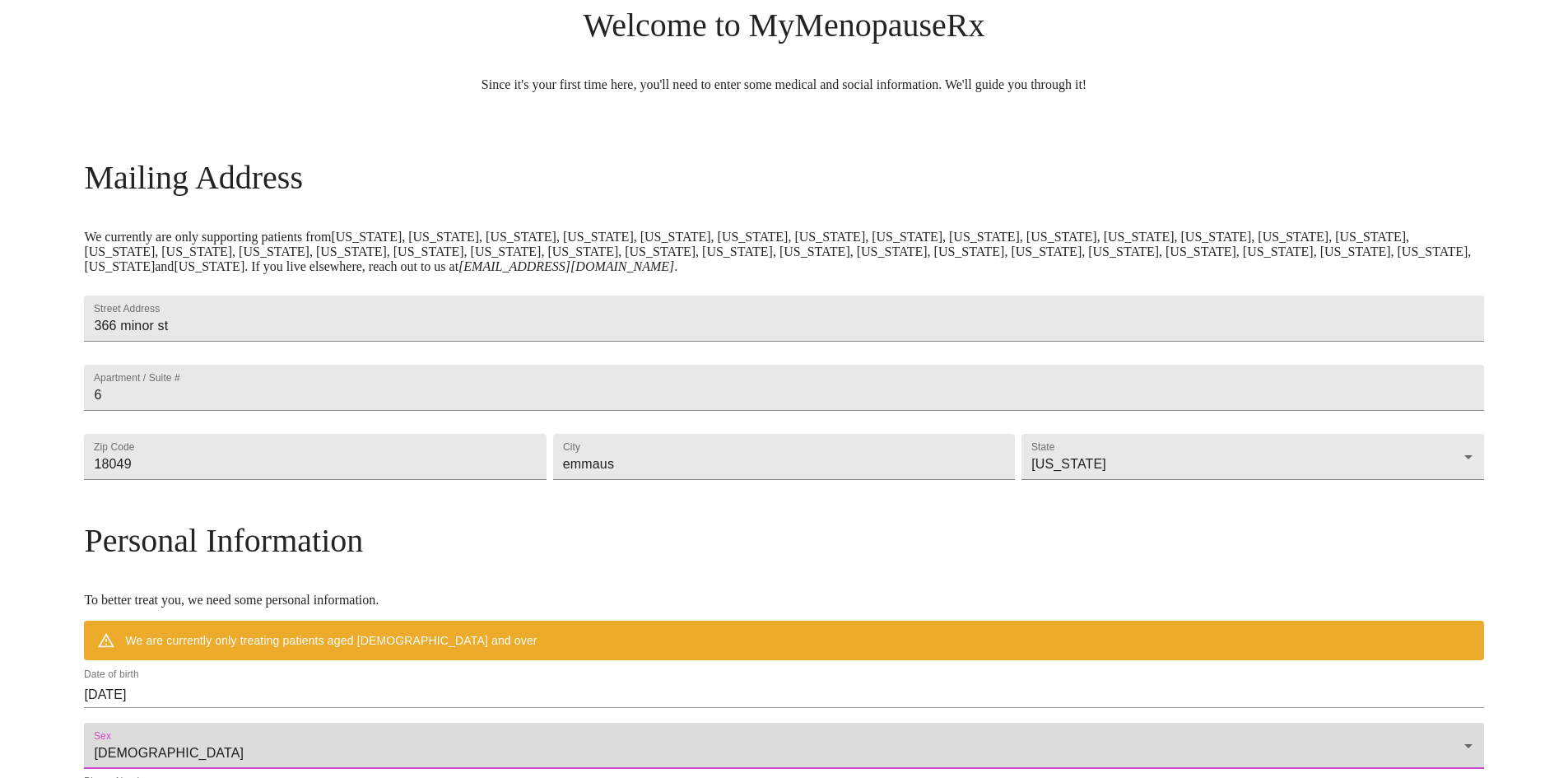
scroll to position [106, 0]
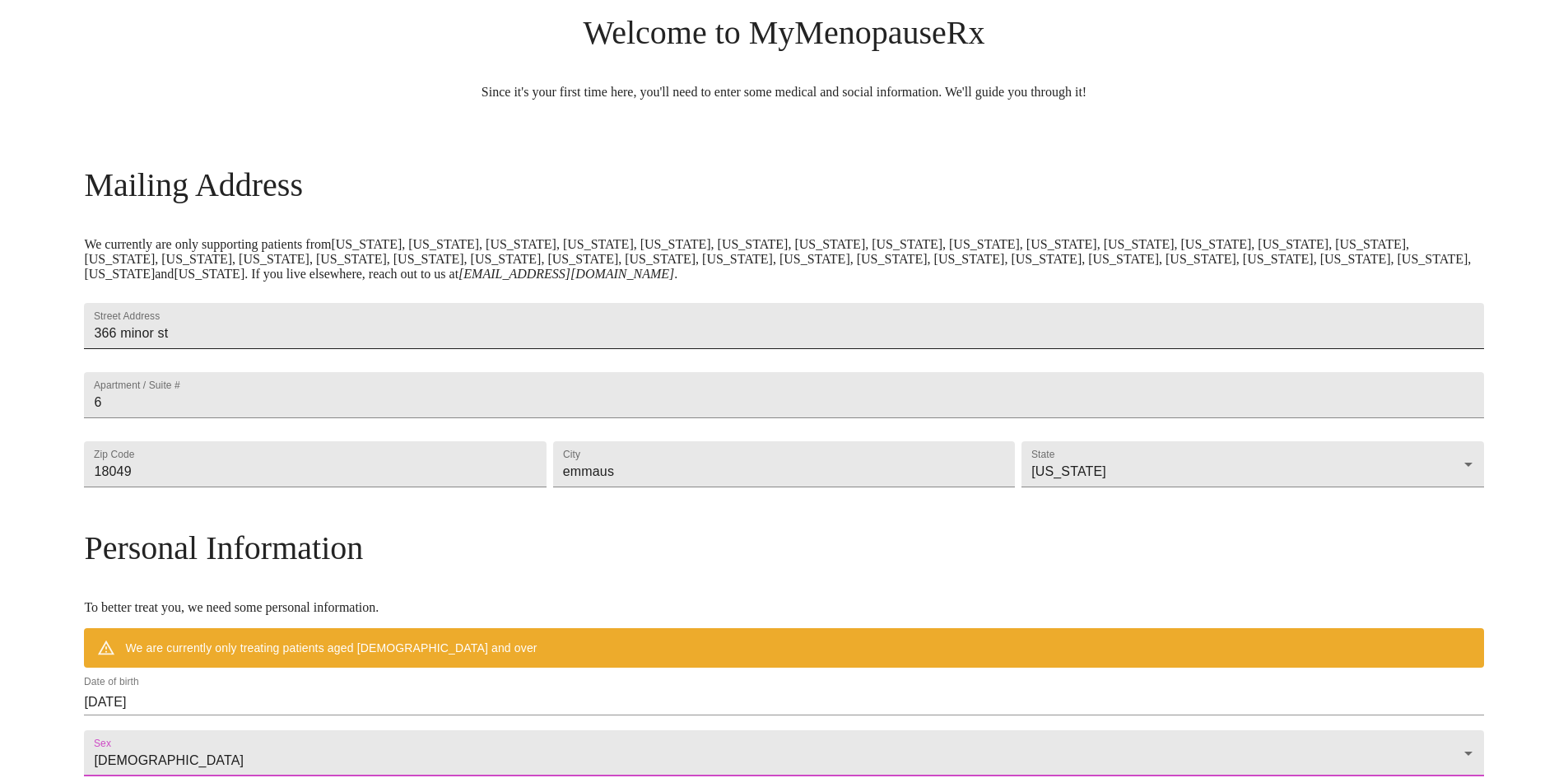
click at [444, 332] on input "366 minor st" at bounding box center [783, 325] width 1400 height 46
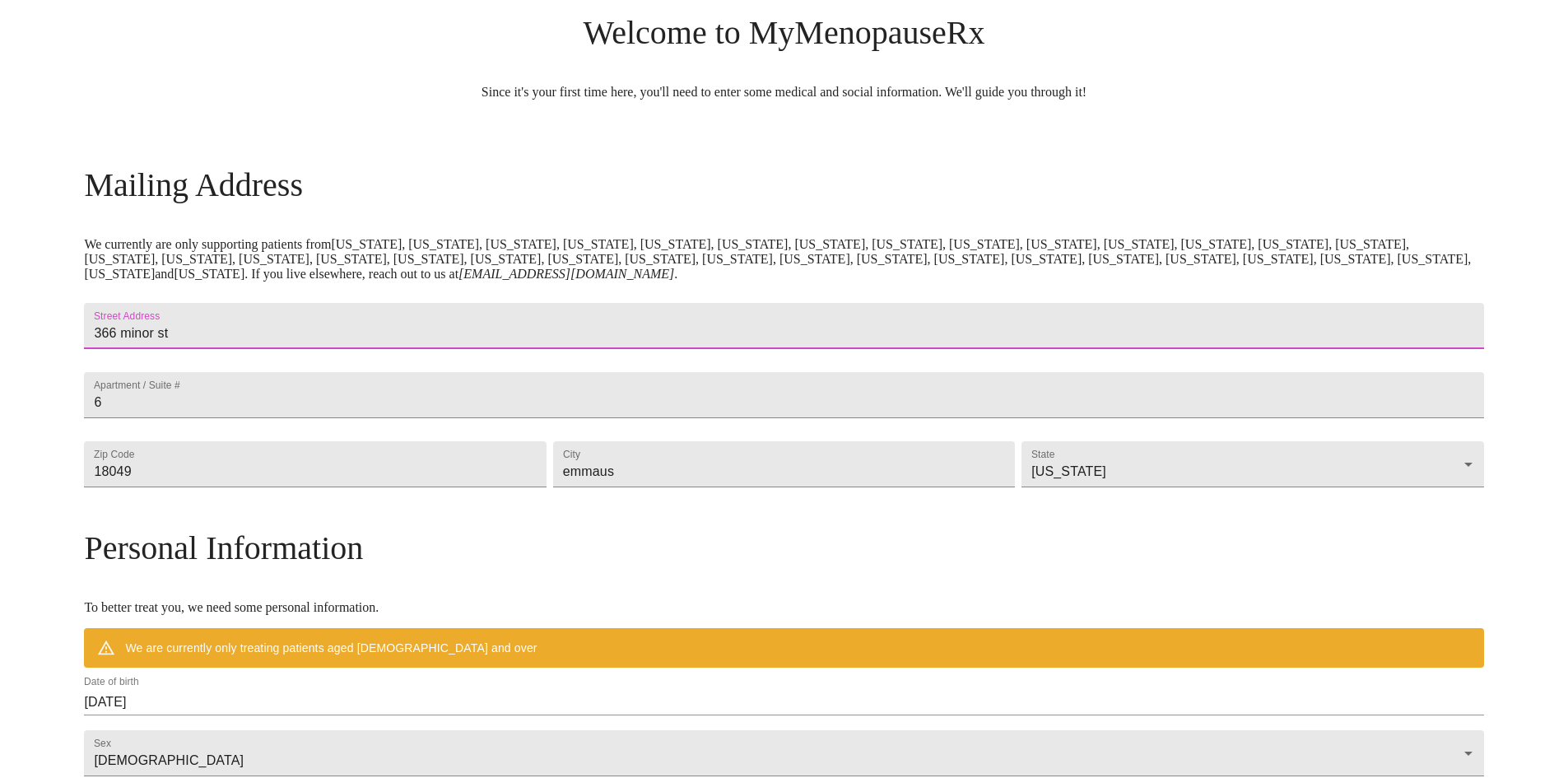
type input "366 minor st"
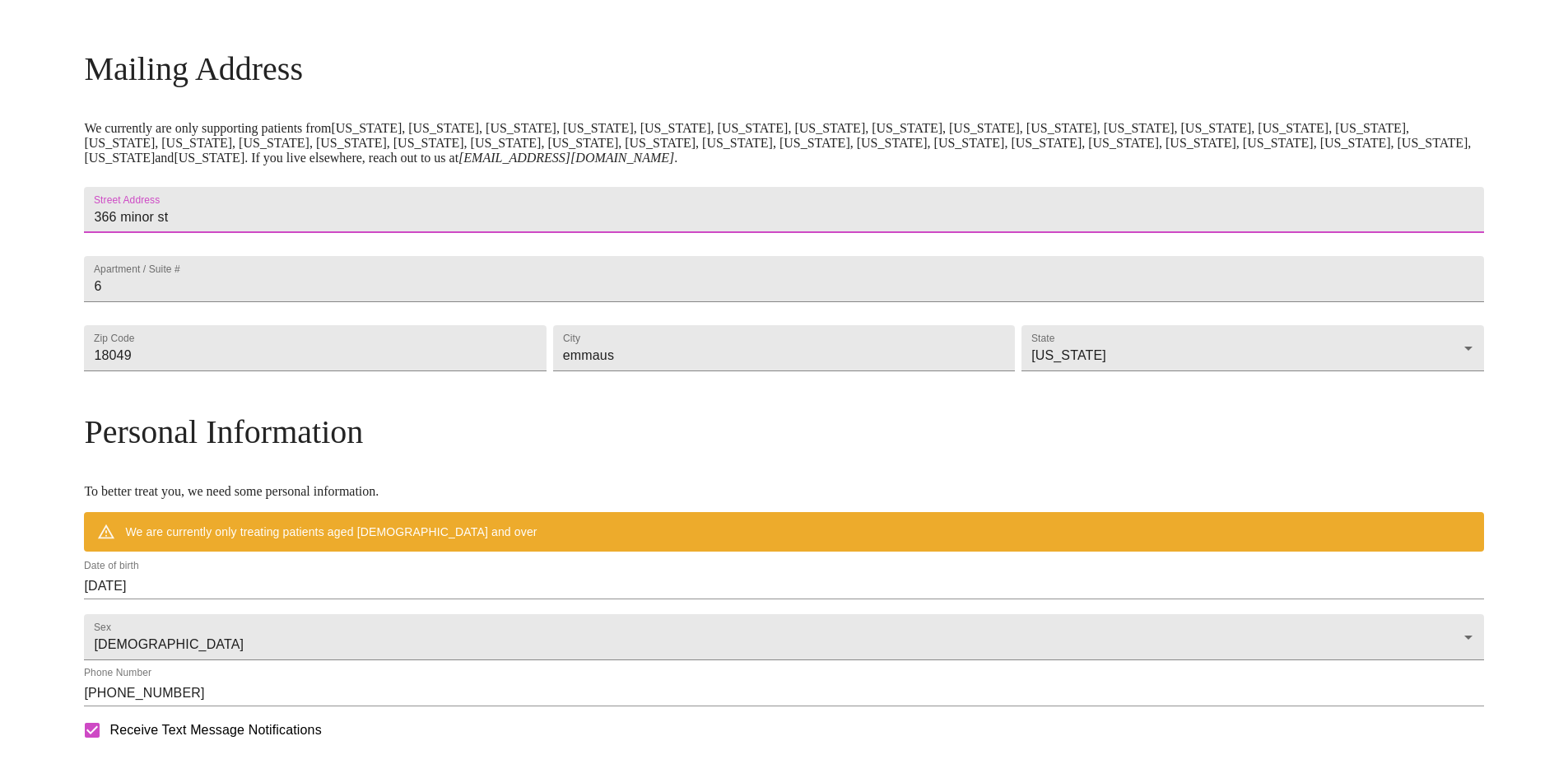
scroll to position [518, 0]
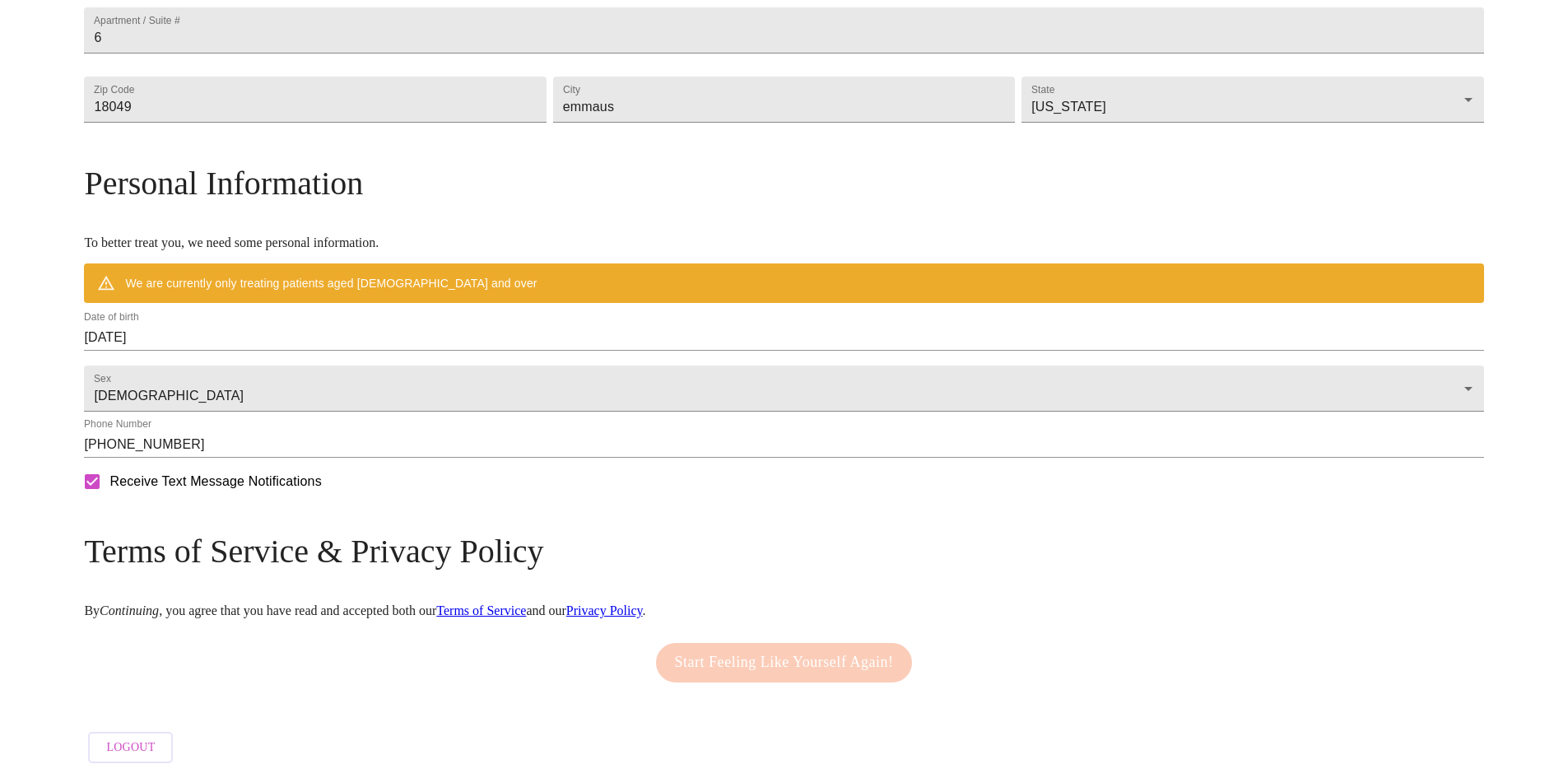
click at [652, 662] on div "Start Feeling Like Yourself Again!" at bounding box center [784, 662] width 265 height 56
click at [526, 603] on link "Terms of Service" at bounding box center [481, 610] width 90 height 14
click at [643, 603] on link "Privacy Policy" at bounding box center [604, 610] width 77 height 14
click at [358, 635] on div "Start Feeling Like Yourself Again!" at bounding box center [783, 662] width 1400 height 56
click at [338, 603] on p "By Continuing , you agree that you have read and accepted both our Terms of Ser…" at bounding box center [783, 610] width 1400 height 15
